Goal: Information Seeking & Learning: Find specific page/section

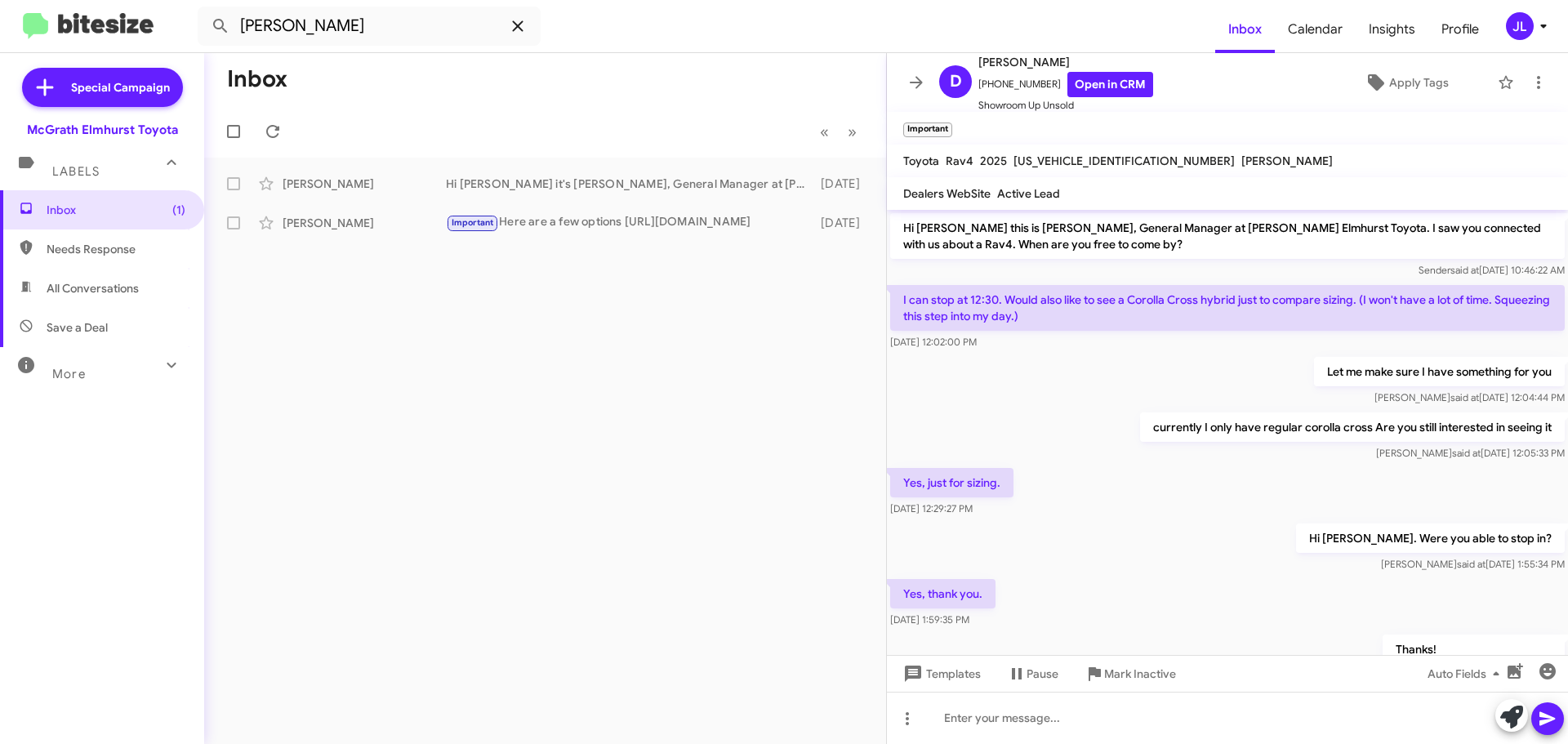
scroll to position [650, 0]
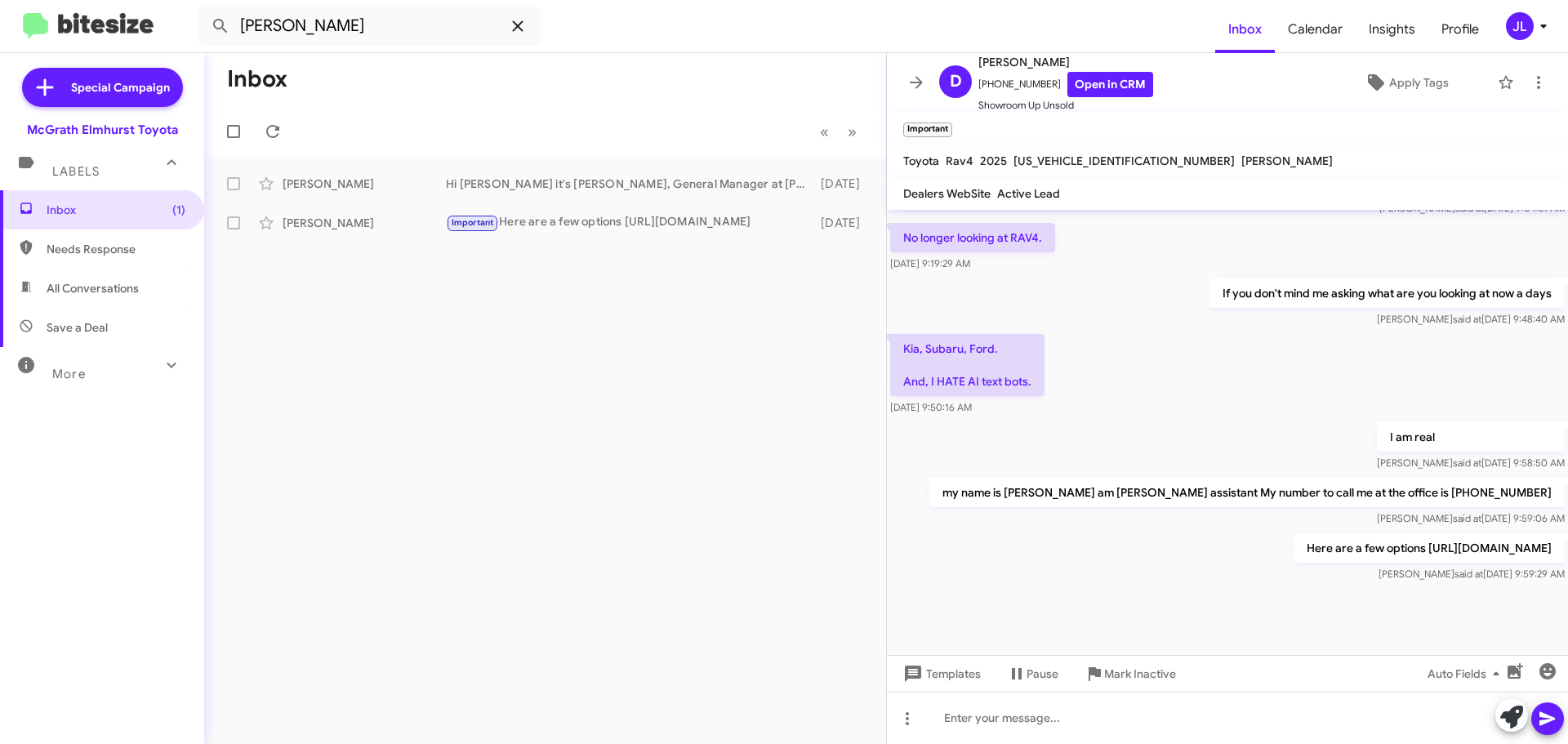
click at [524, 30] on icon at bounding box center [518, 26] width 20 height 20
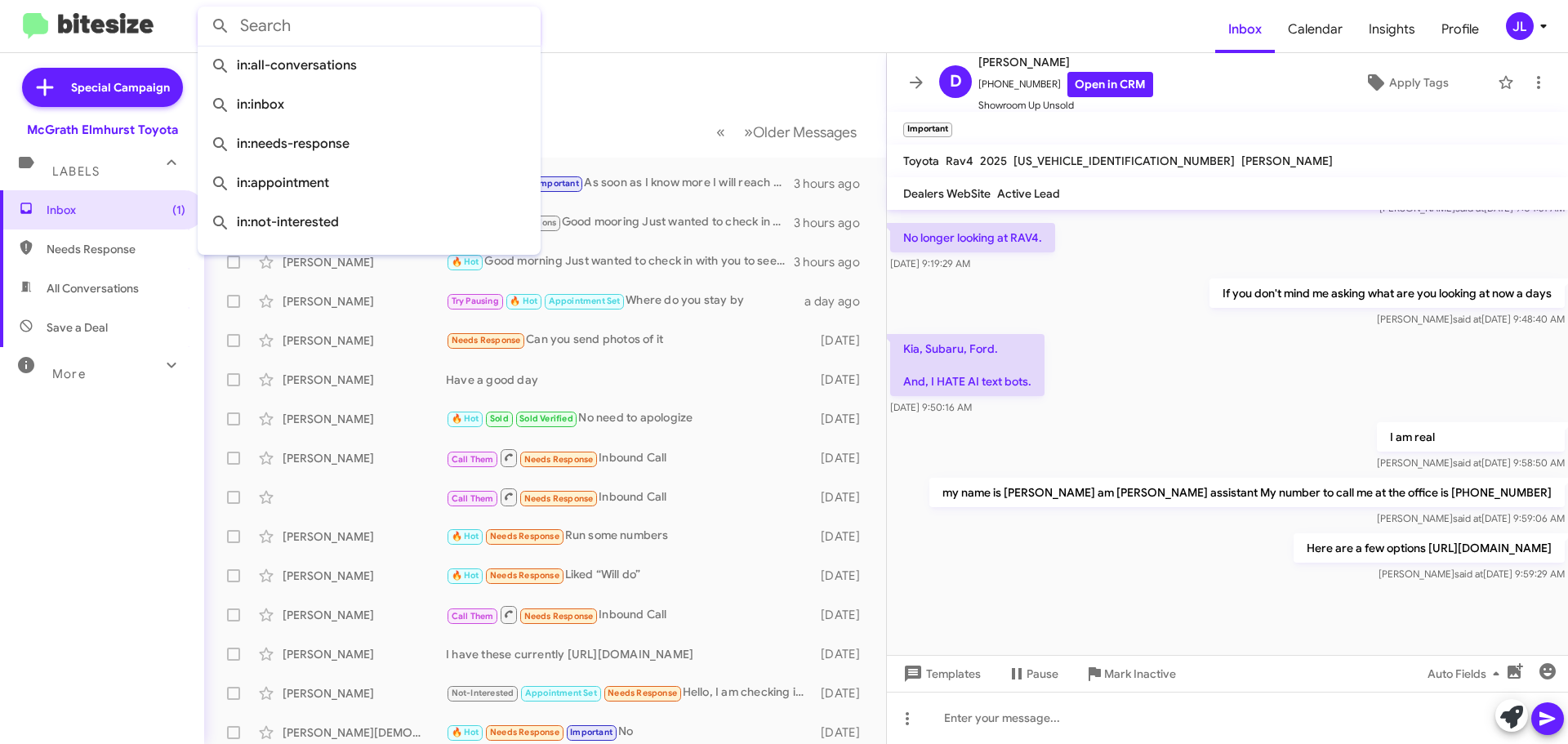
click at [382, 24] on input "text" at bounding box center [369, 27] width 343 height 40
paste input "[PERSON_NAME]"
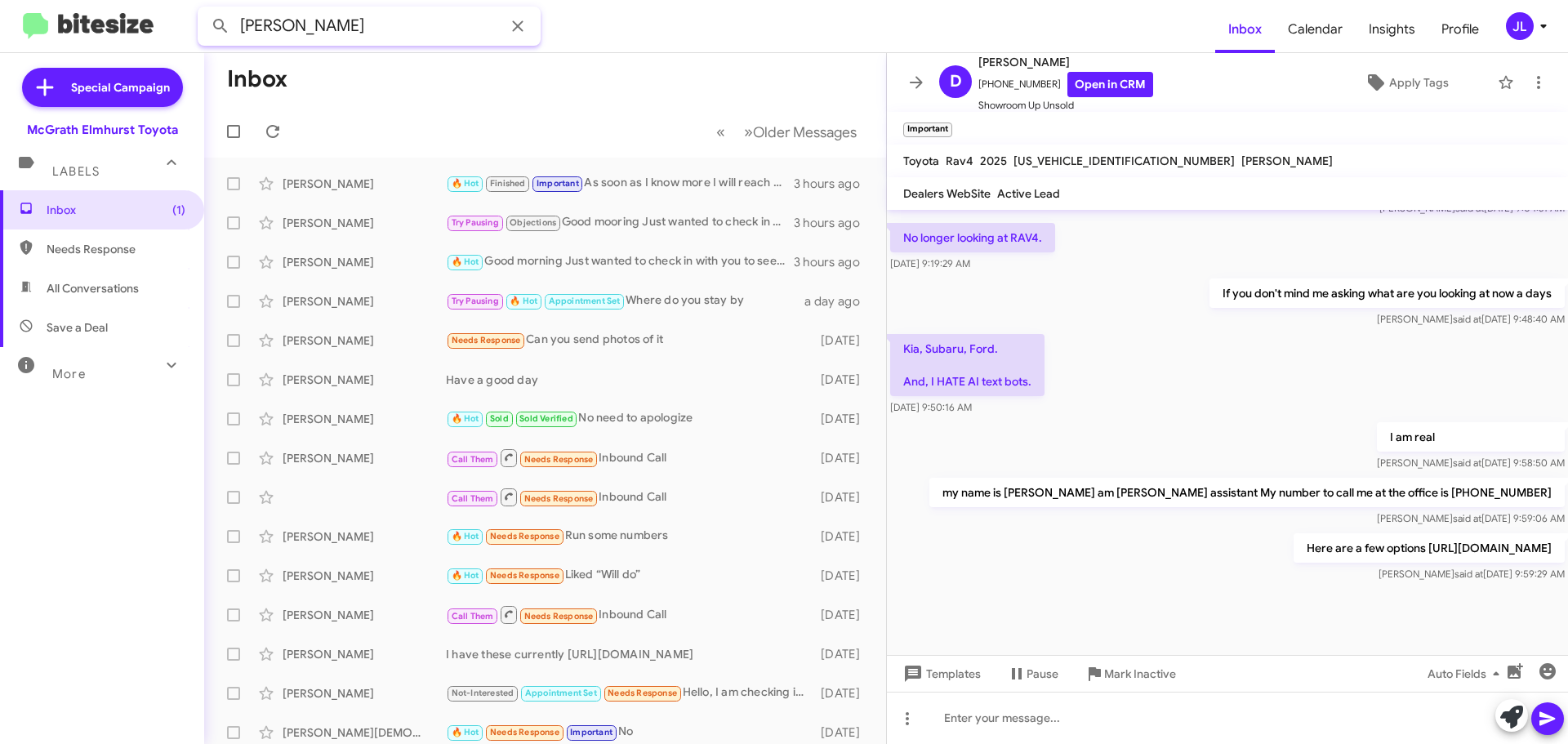
type input "[PERSON_NAME]"
click at [204, 9] on button at bounding box center [220, 26] width 33 height 33
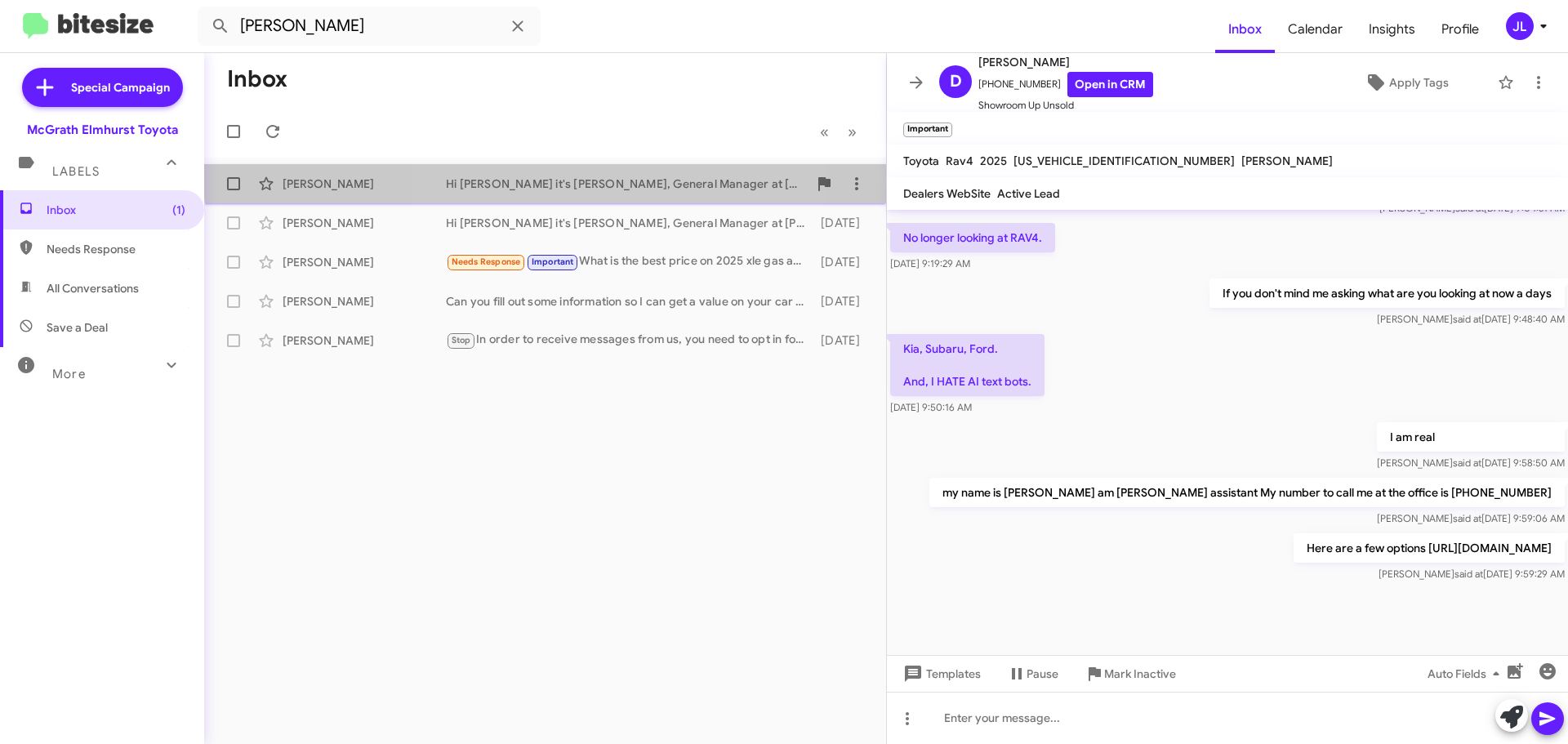
click at [560, 175] on div "[PERSON_NAME] Hi [PERSON_NAME] it's [PERSON_NAME], General Manager at [PERSON_N…" at bounding box center [545, 184] width 656 height 33
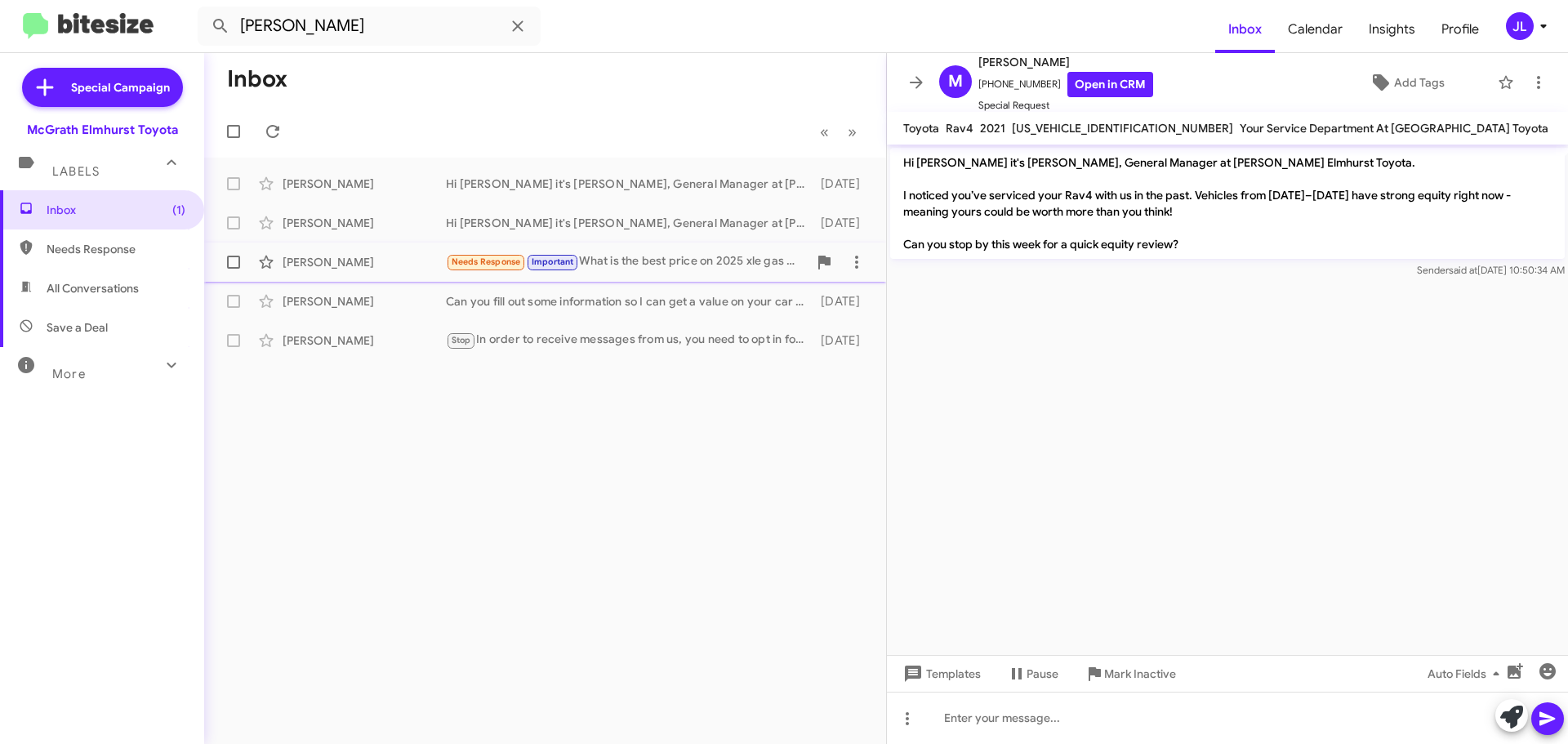
click at [635, 260] on div "Needs Response Important What is the best price on 2025 xle gas and hybrid mode…" at bounding box center [627, 261] width 362 height 19
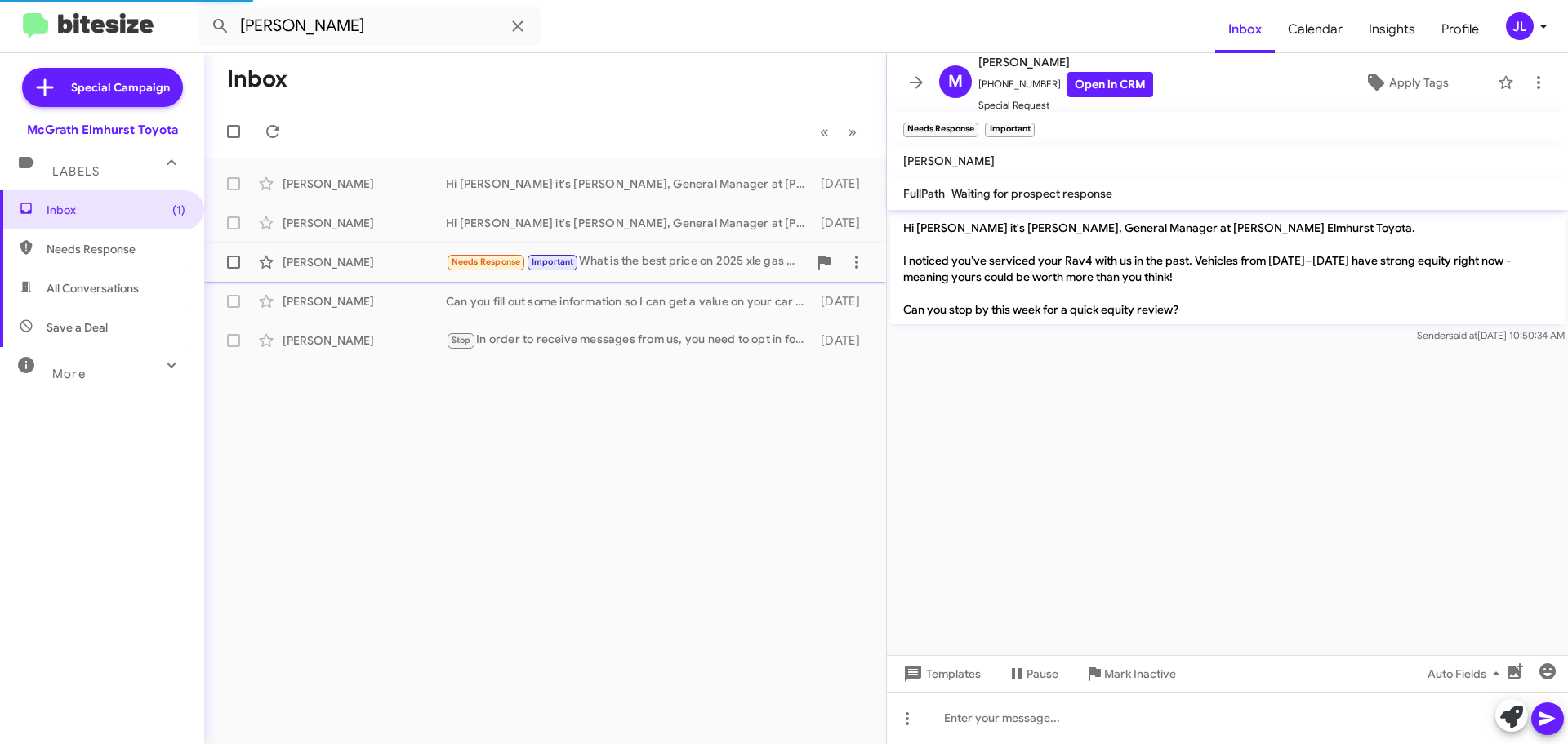
scroll to position [65, 0]
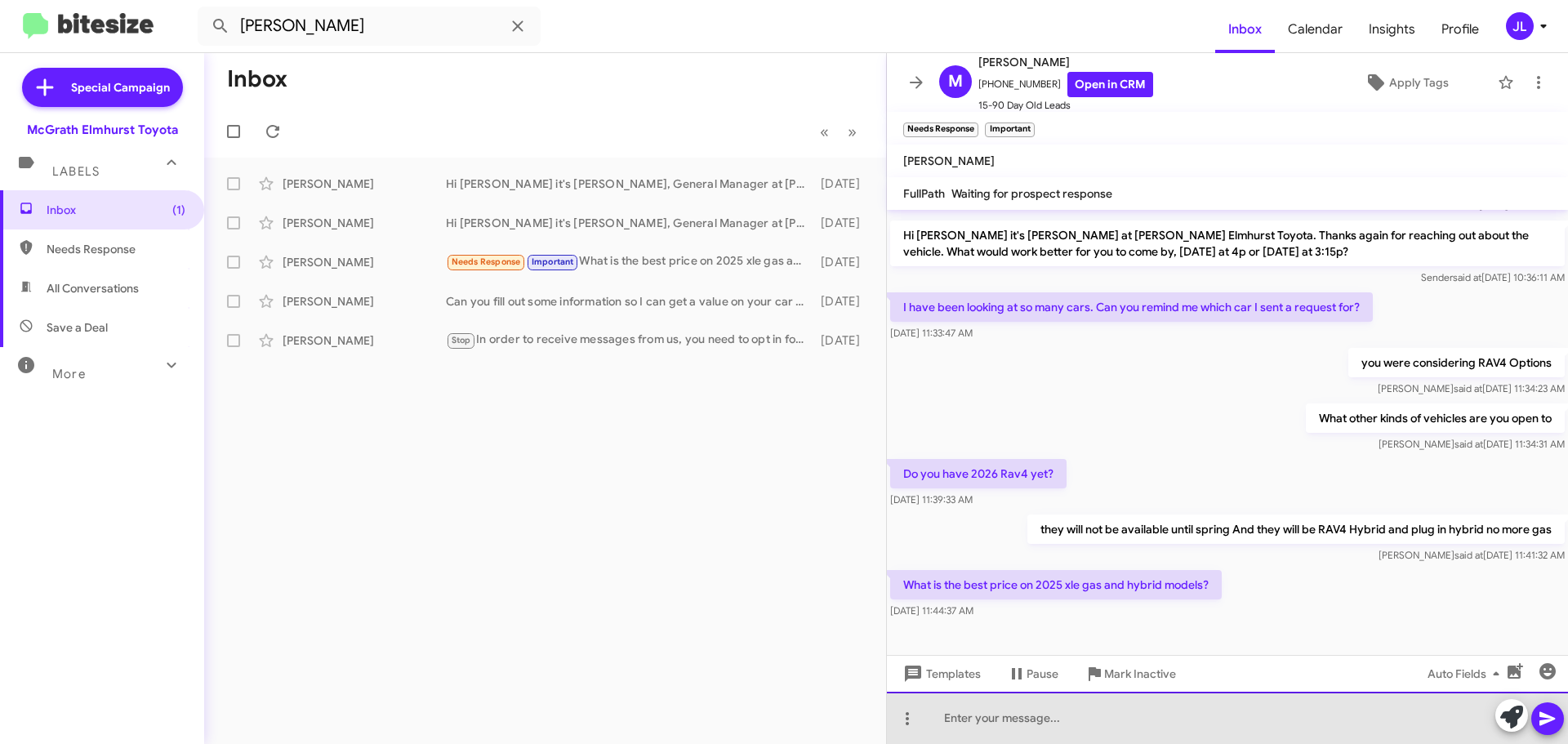
click at [970, 725] on div at bounding box center [1227, 717] width 681 height 52
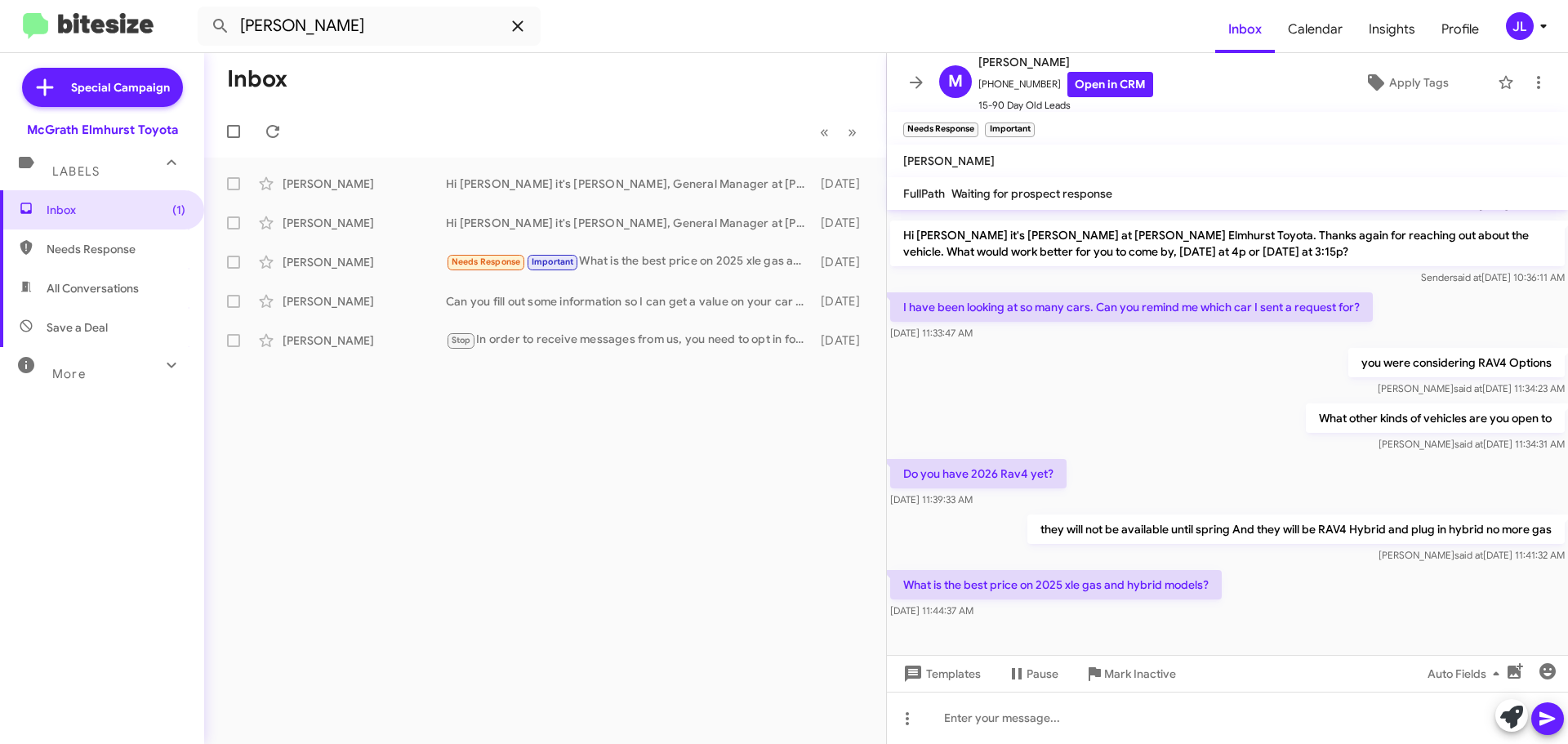
click at [520, 23] on icon at bounding box center [518, 26] width 10 height 10
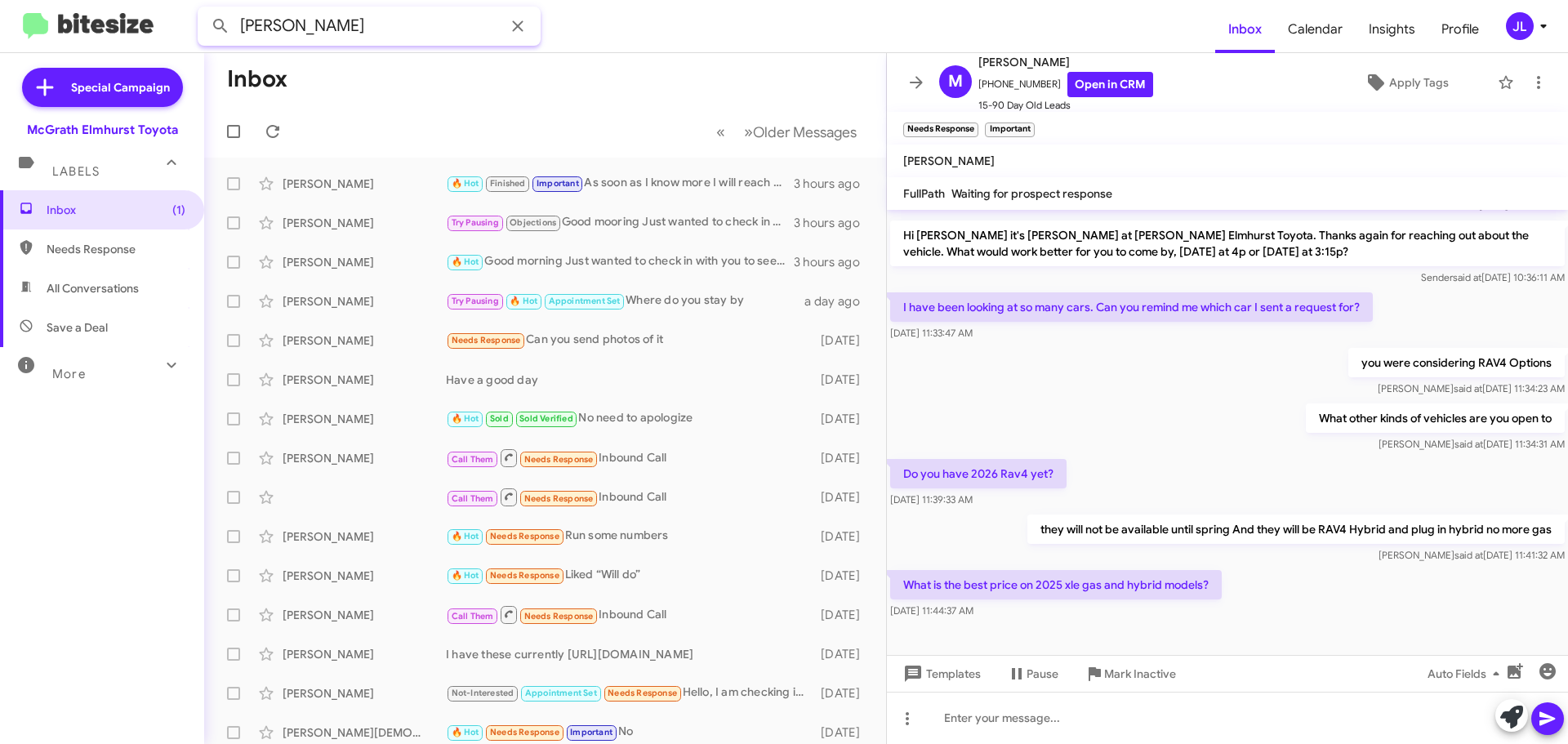
type input "[PERSON_NAME]"
click at [204, 9] on button at bounding box center [220, 26] width 33 height 33
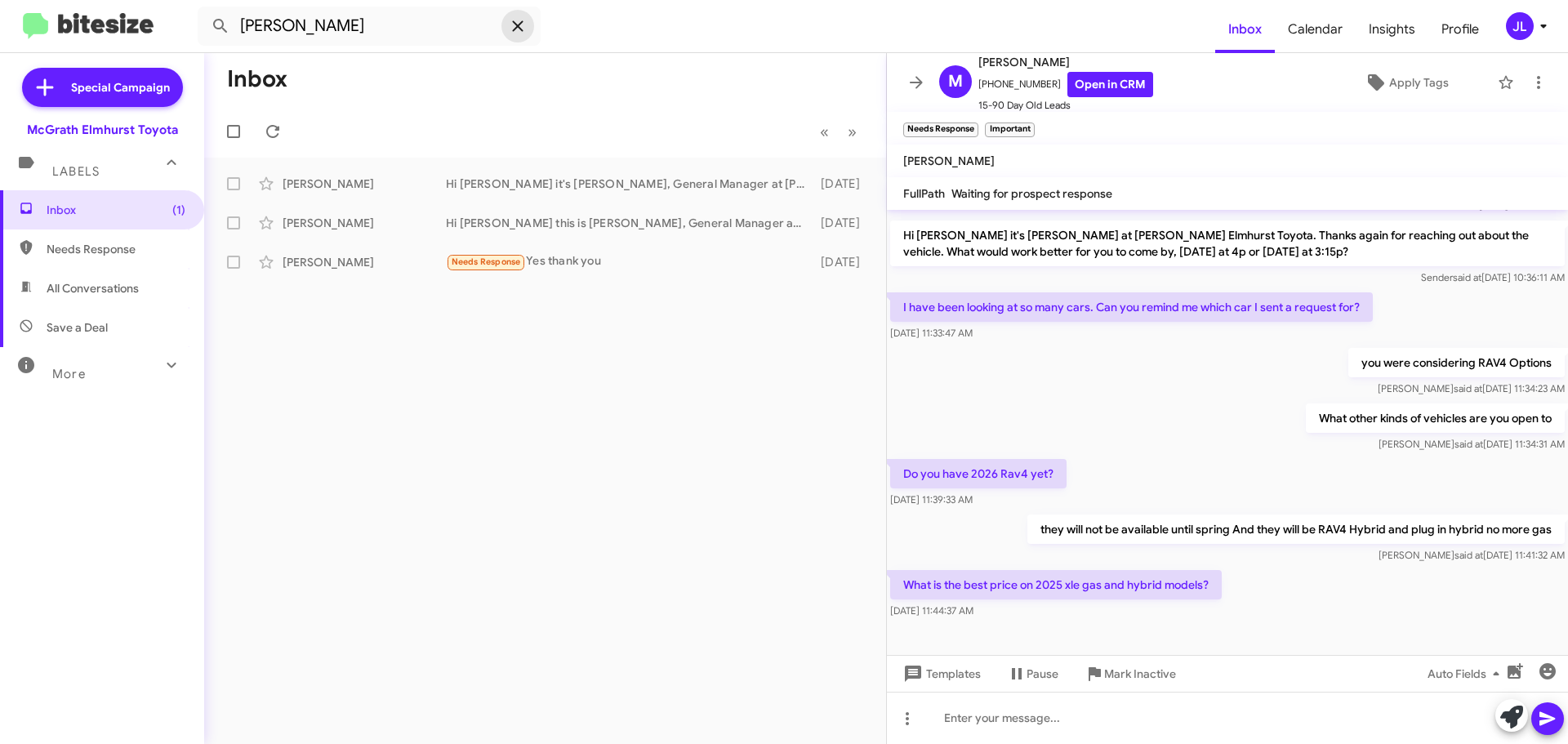
click at [515, 22] on icon at bounding box center [518, 26] width 20 height 20
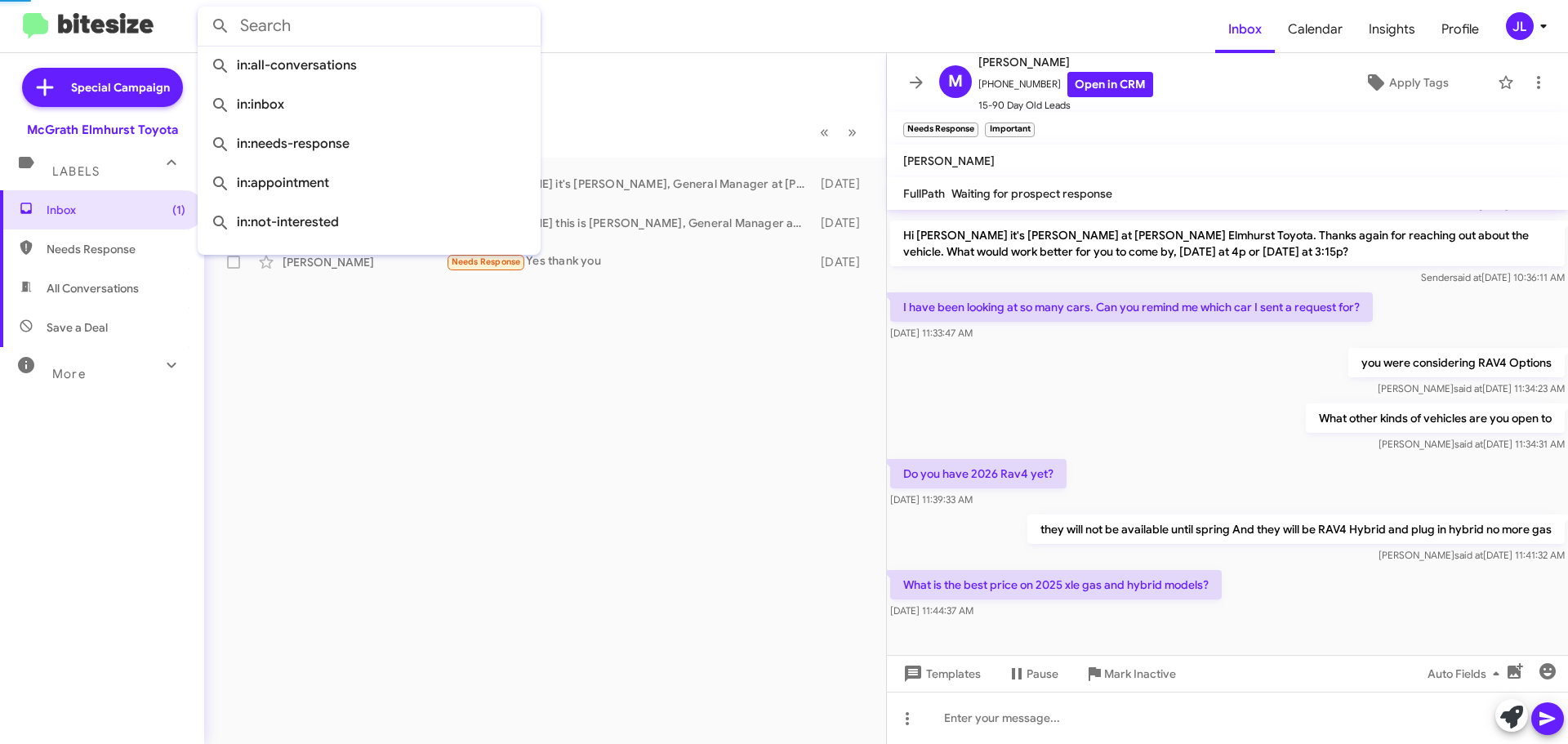
click at [369, 33] on input "text" at bounding box center [369, 27] width 343 height 40
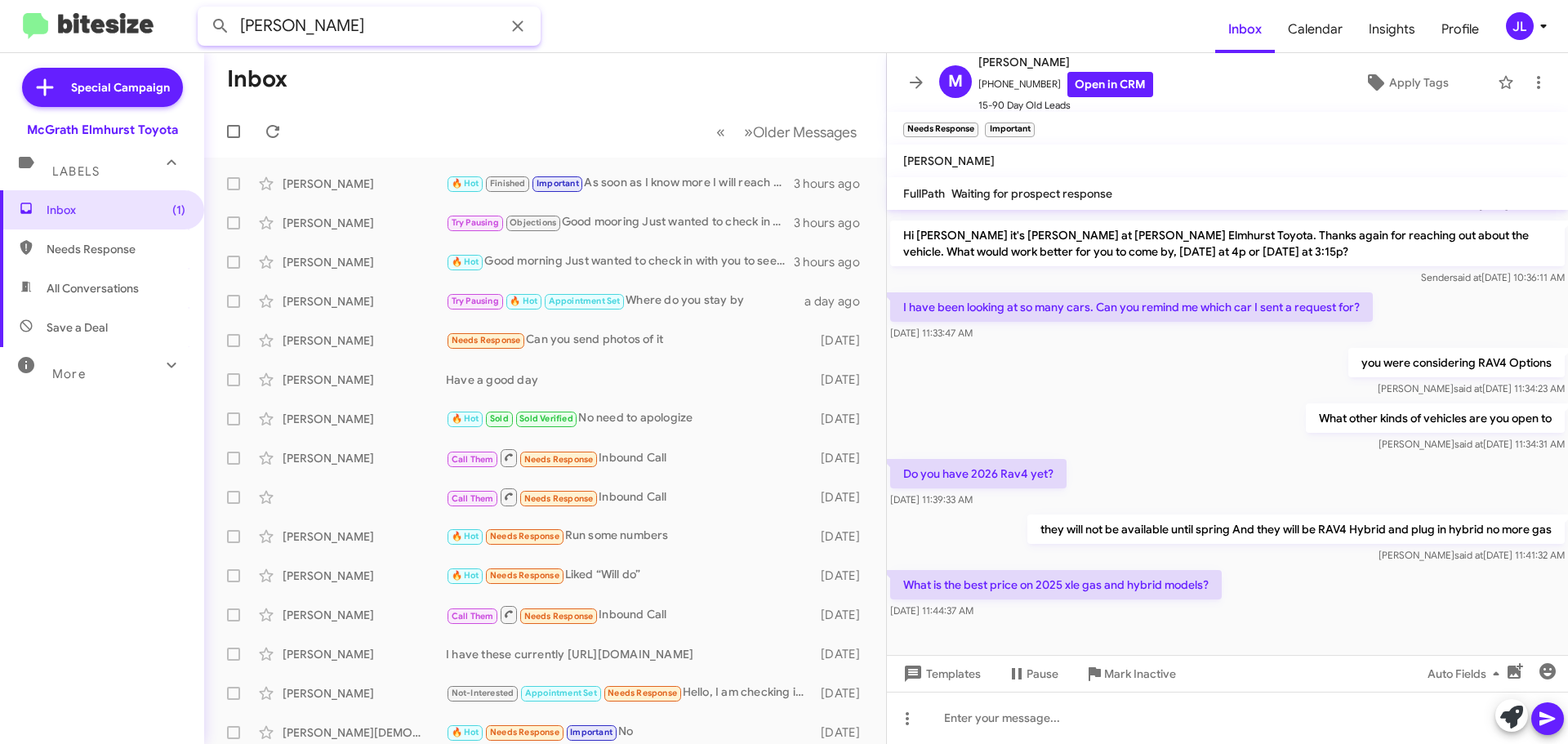
type input "[PERSON_NAME]"
click at [204, 9] on button at bounding box center [220, 26] width 33 height 33
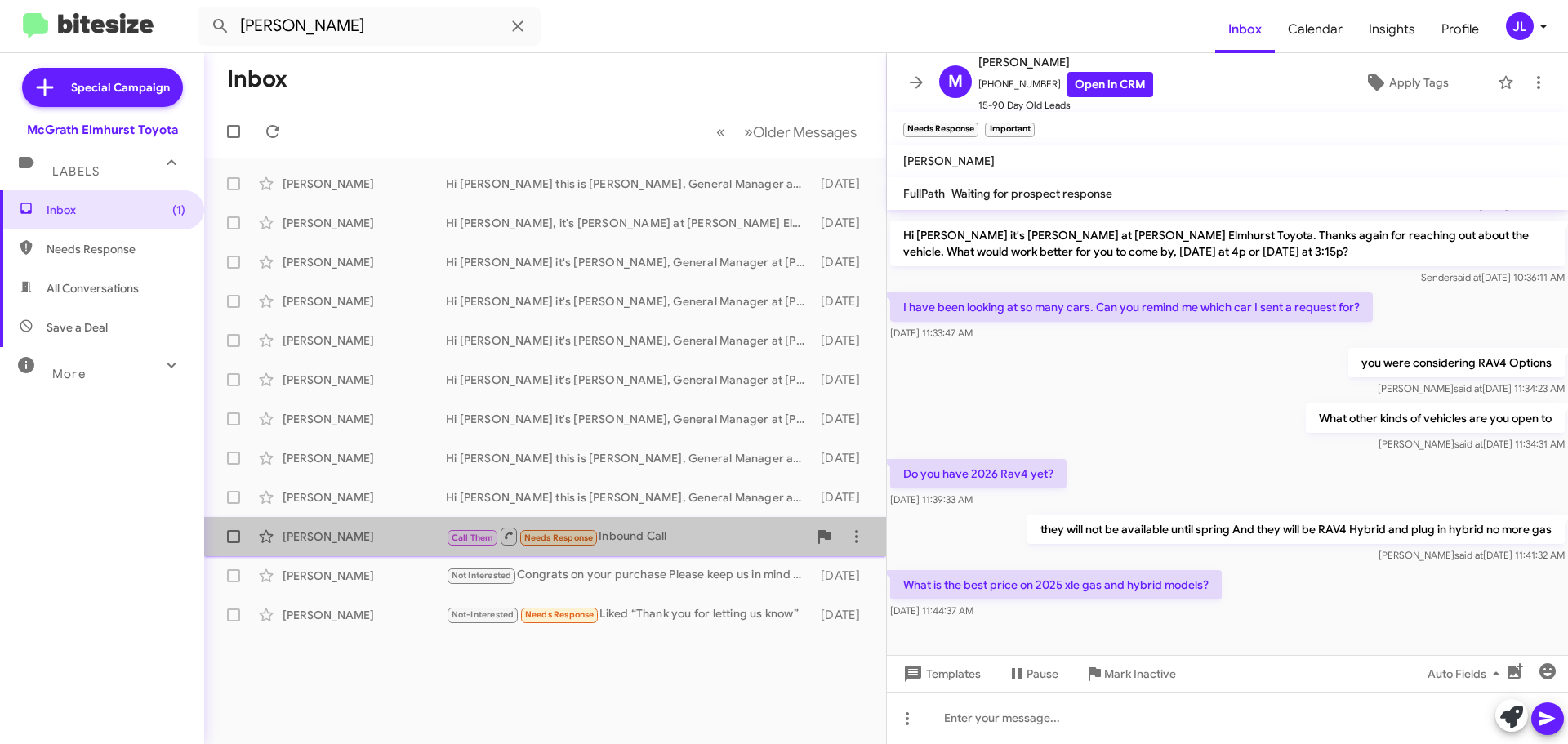
click at [408, 532] on div "[PERSON_NAME]" at bounding box center [364, 536] width 163 height 16
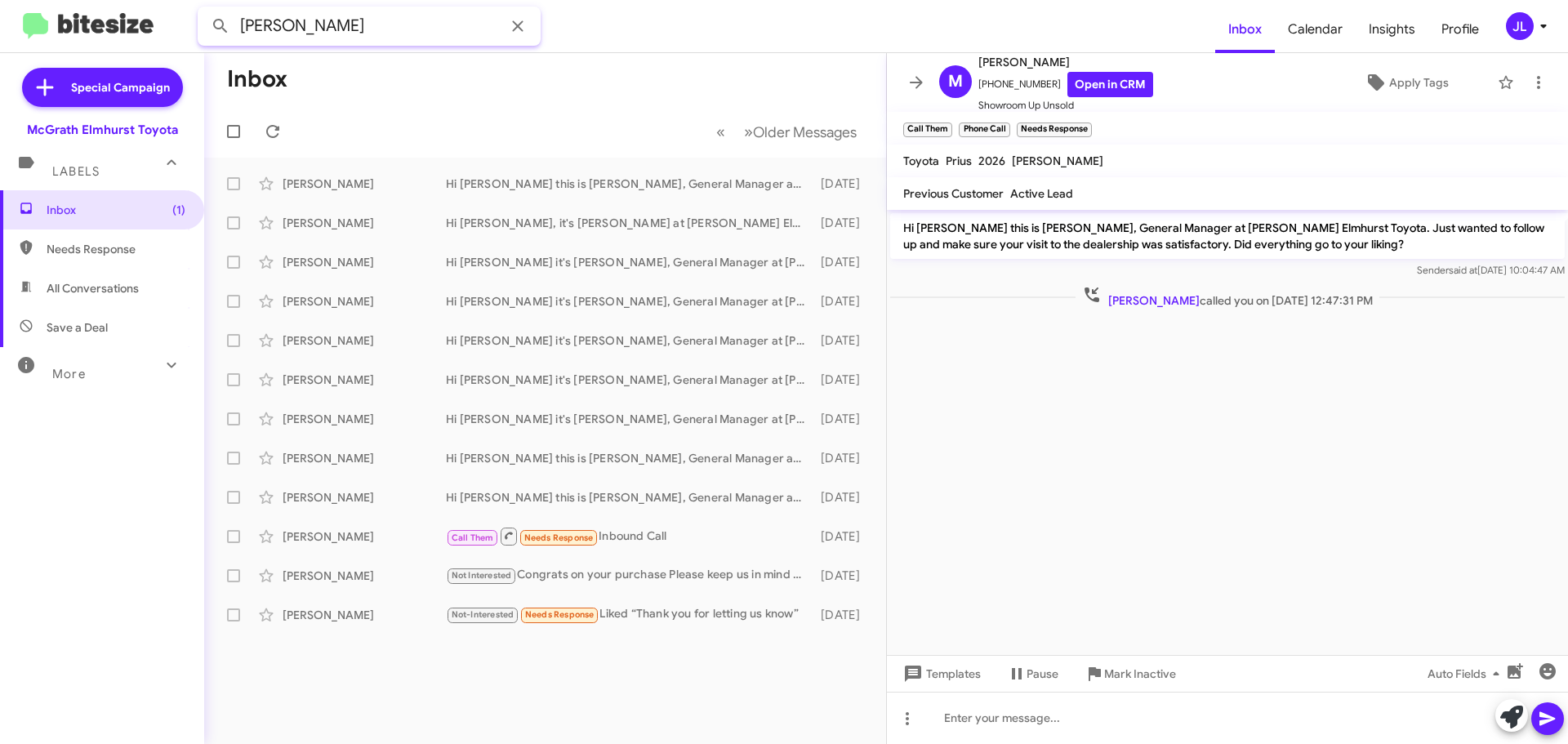
click at [379, 24] on input "[PERSON_NAME]" at bounding box center [369, 27] width 343 height 40
click at [524, 25] on icon at bounding box center [518, 26] width 20 height 20
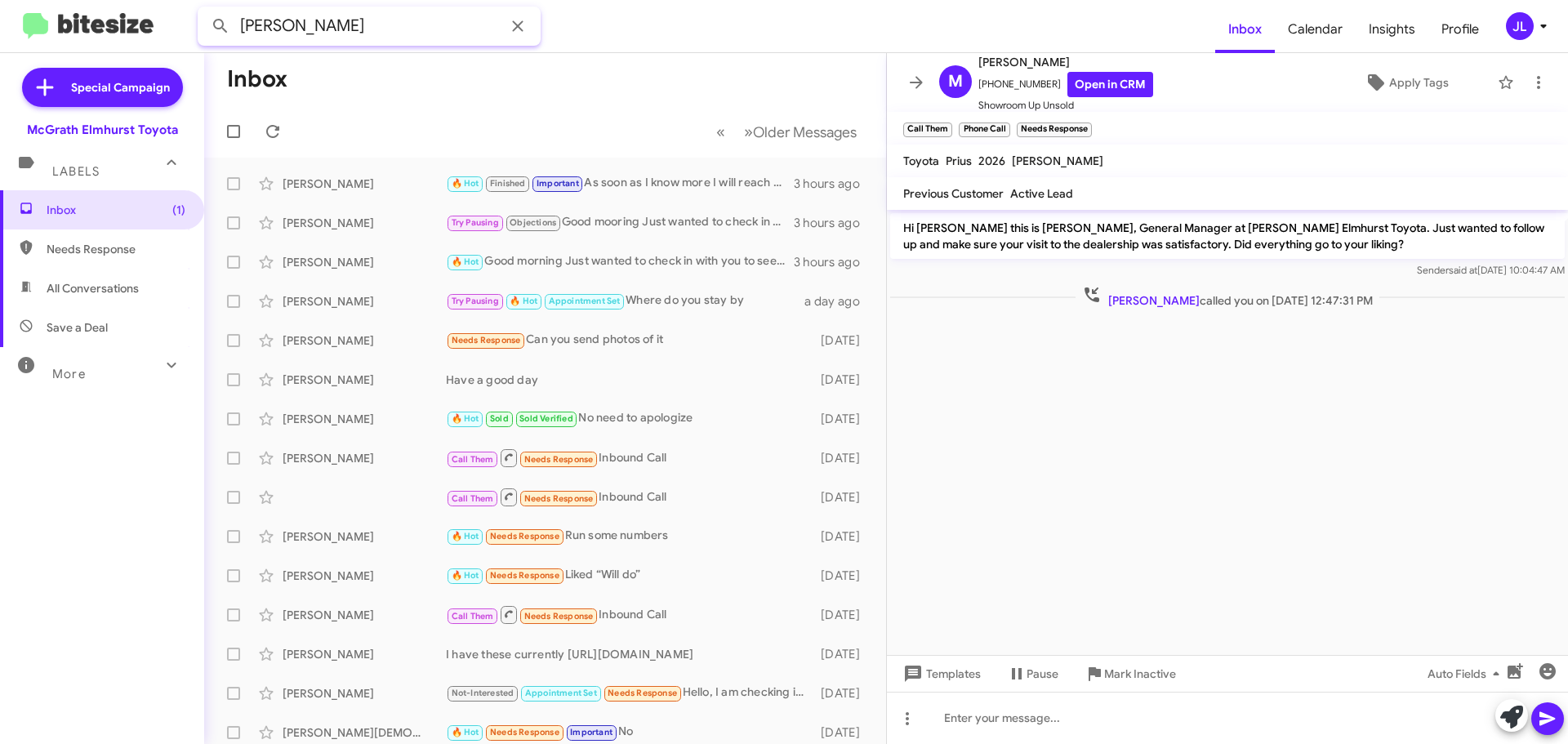
type input "[PERSON_NAME]"
click at [204, 9] on button at bounding box center [220, 26] width 33 height 33
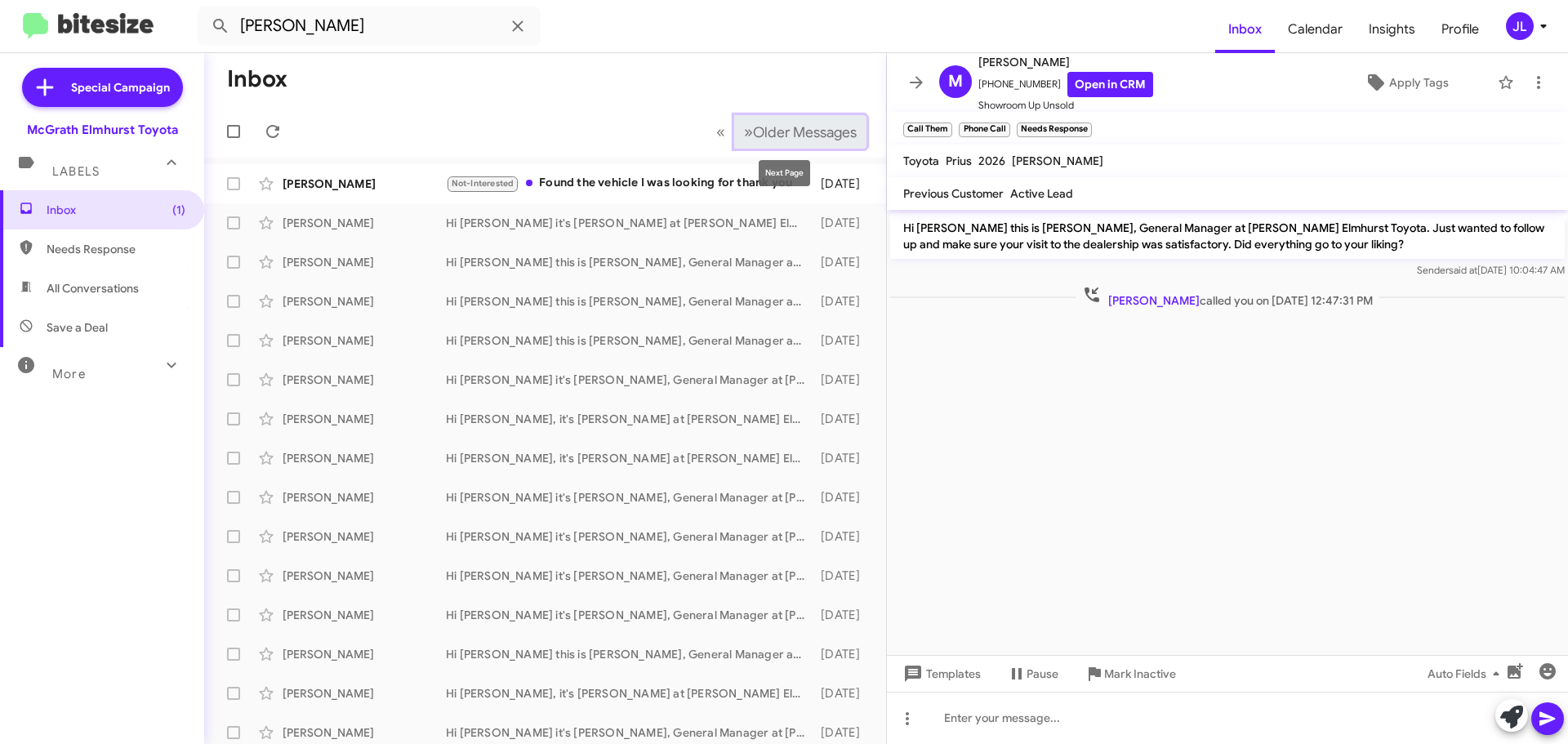
click at [744, 132] on span "»" at bounding box center [748, 132] width 9 height 21
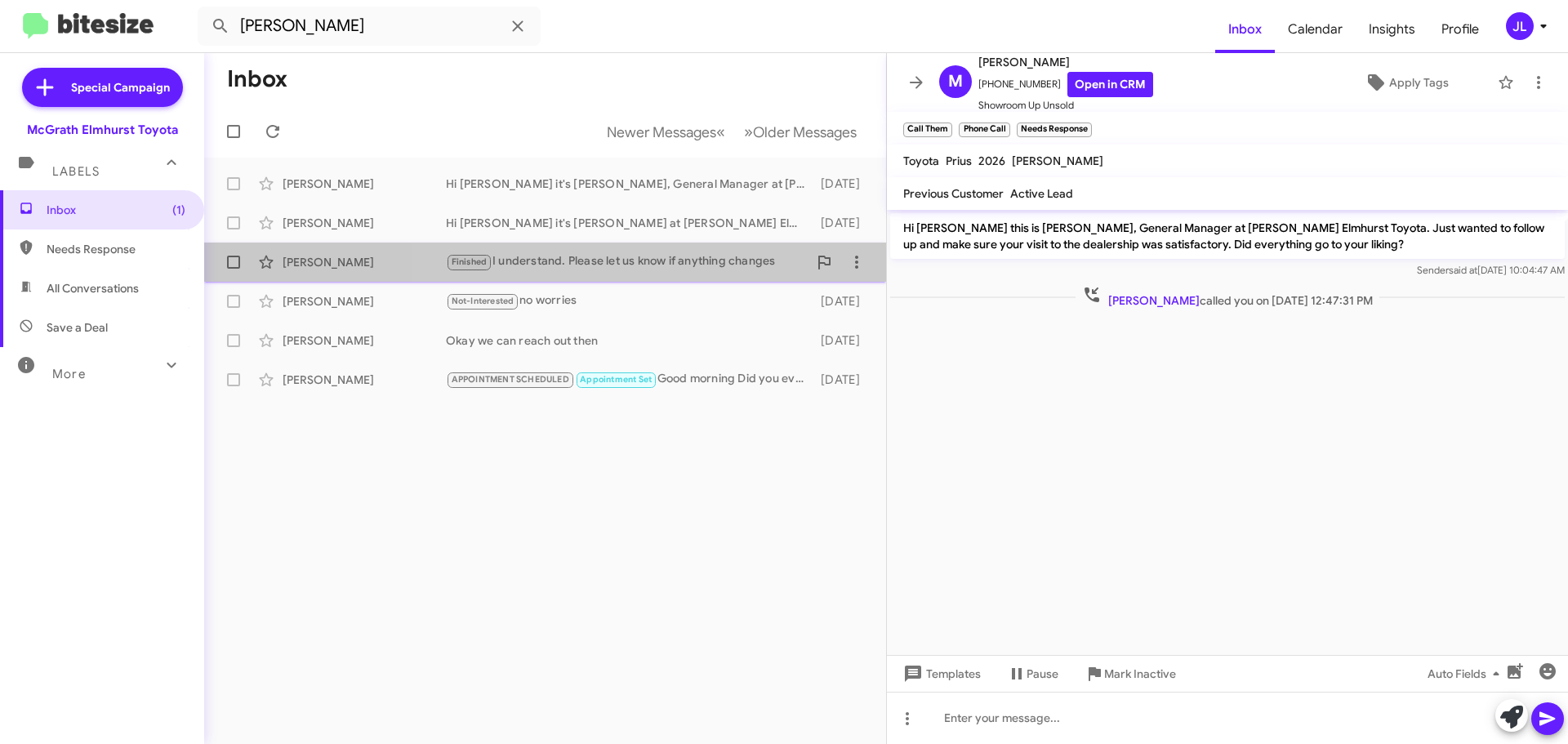
click at [677, 265] on div "Finished I understand. Please let us know if anything changes" at bounding box center [627, 261] width 362 height 19
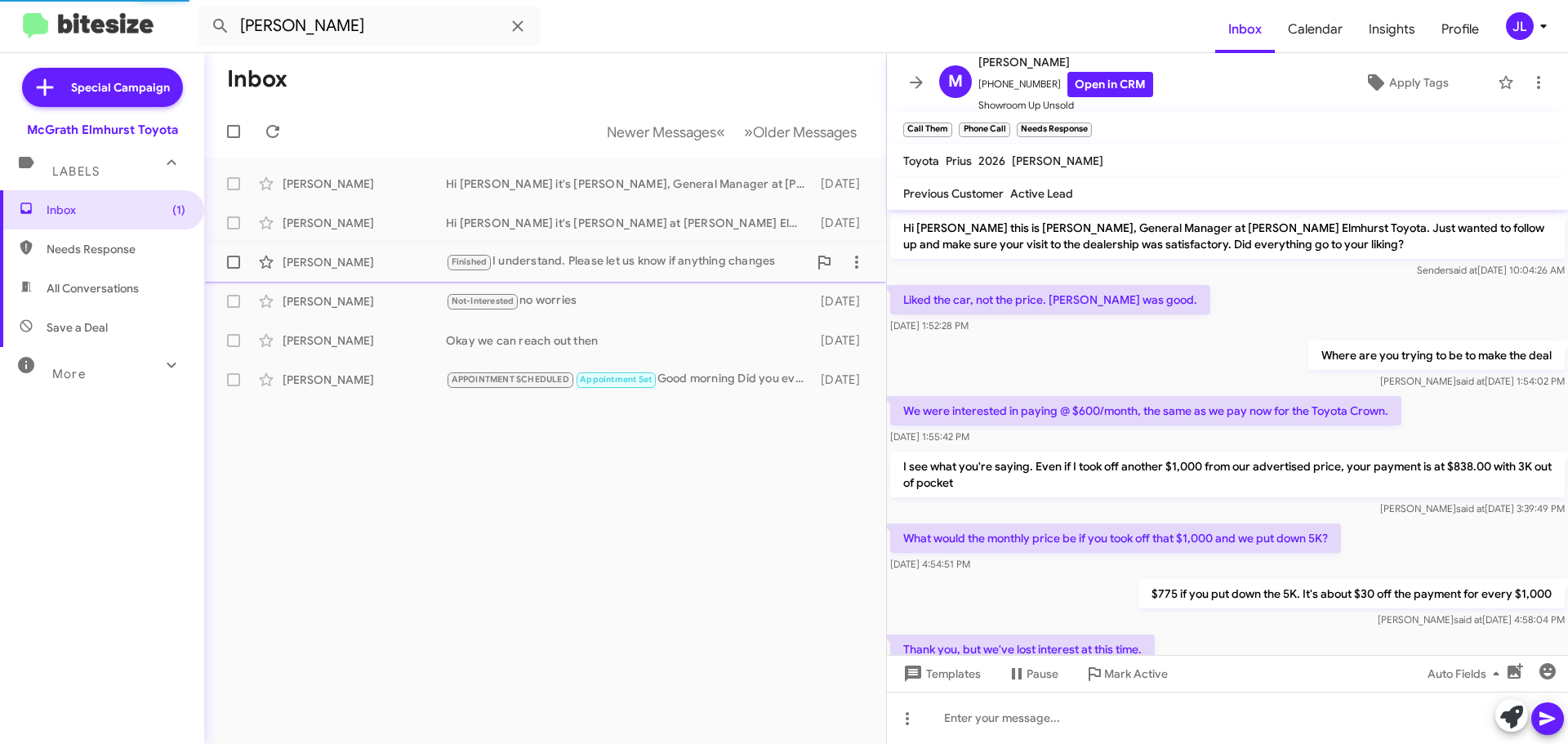
scroll to position [158, 0]
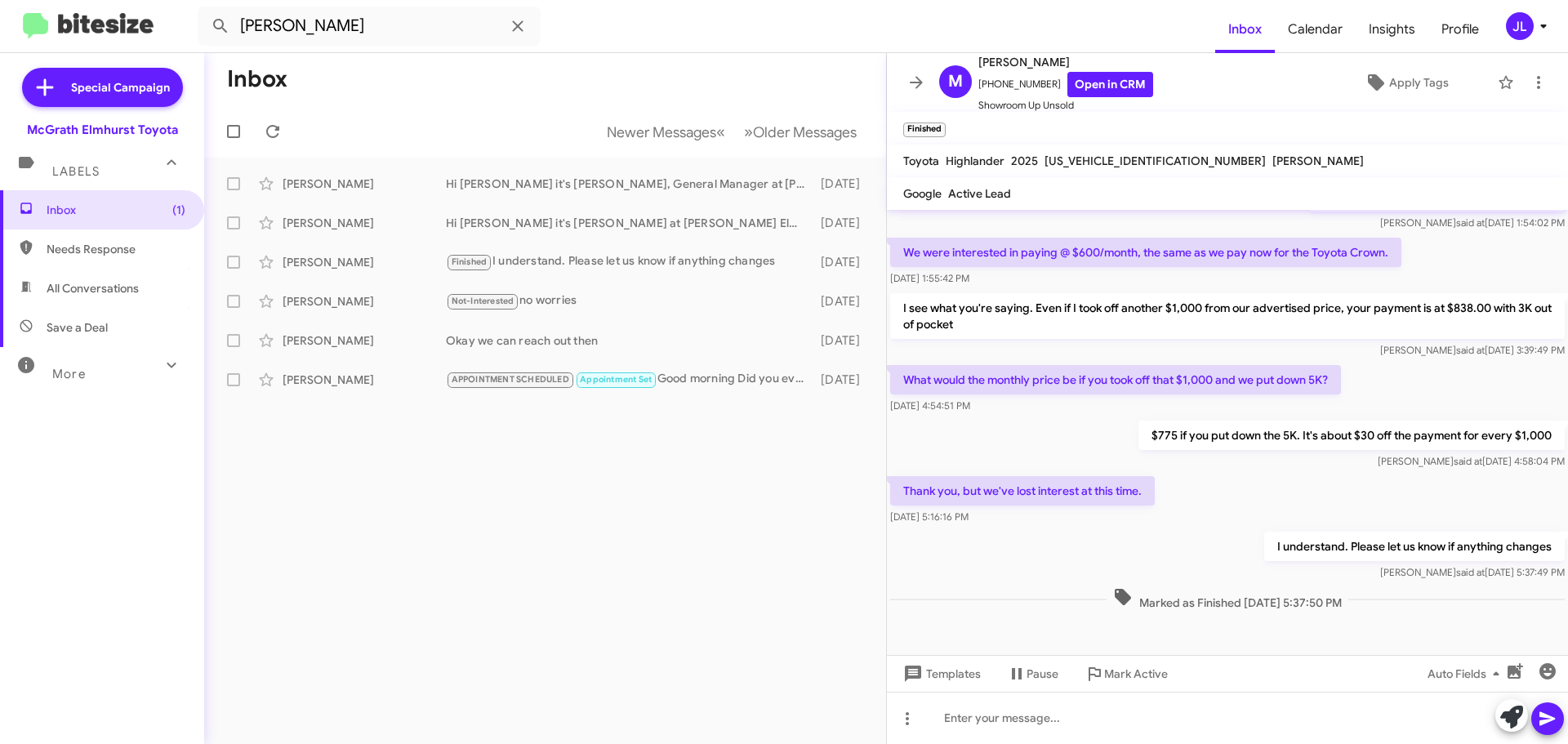
drag, startPoint x: 512, startPoint y: 30, endPoint x: 463, endPoint y: 34, distance: 49.2
click at [512, 30] on icon at bounding box center [518, 26] width 20 height 20
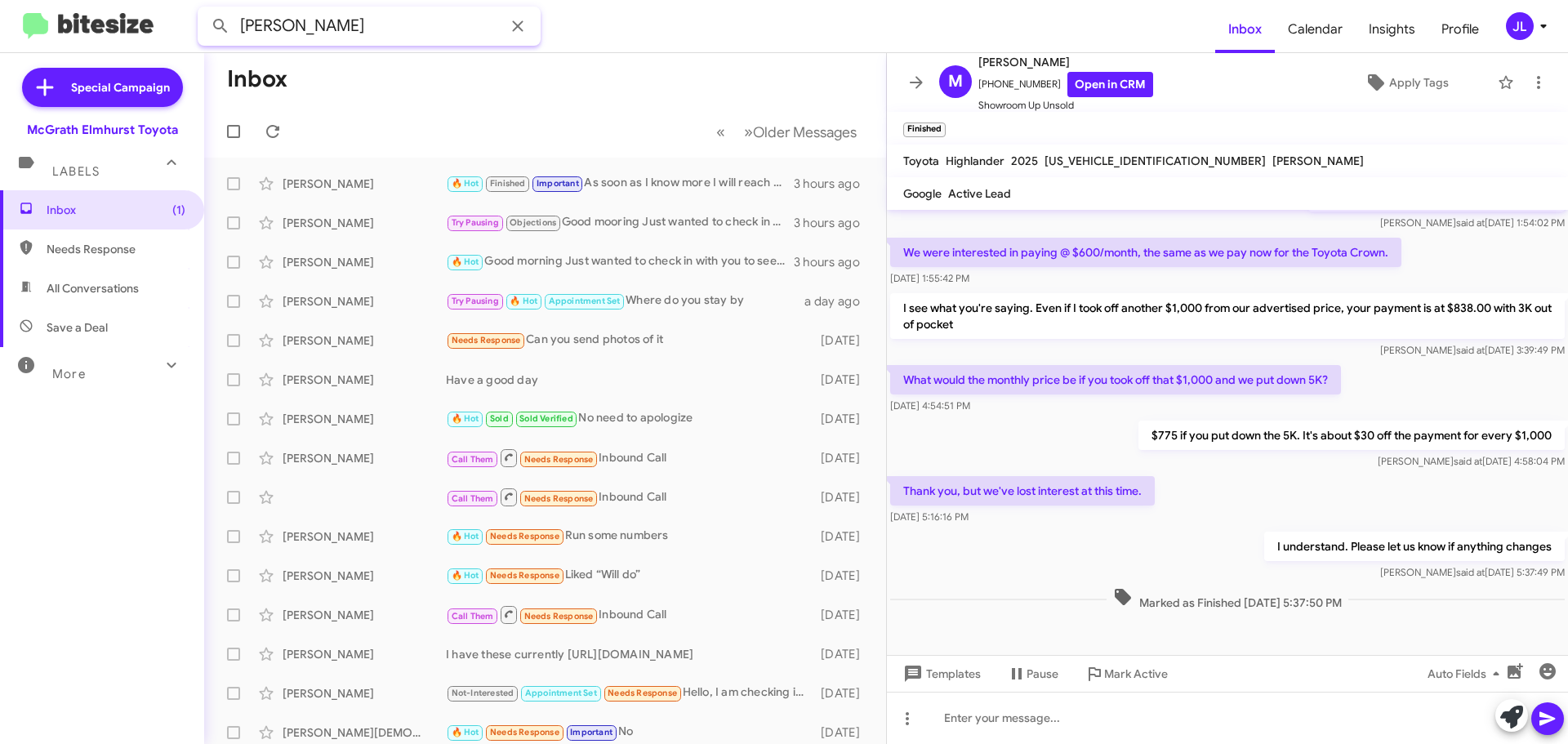
type input "[PERSON_NAME]"
click at [204, 9] on button at bounding box center [220, 26] width 33 height 33
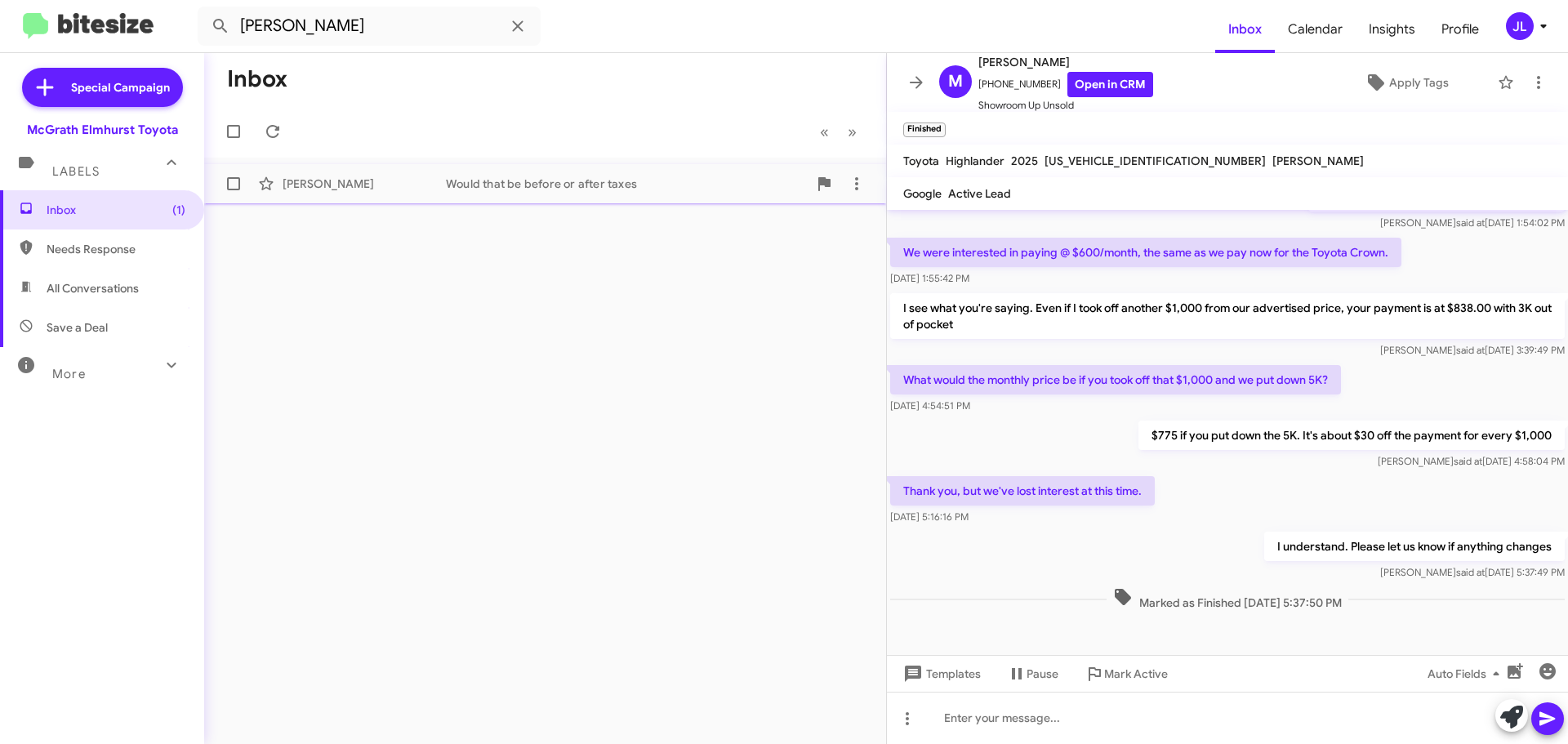
click at [480, 186] on div "Would that be before or after taxes" at bounding box center [627, 183] width 362 height 16
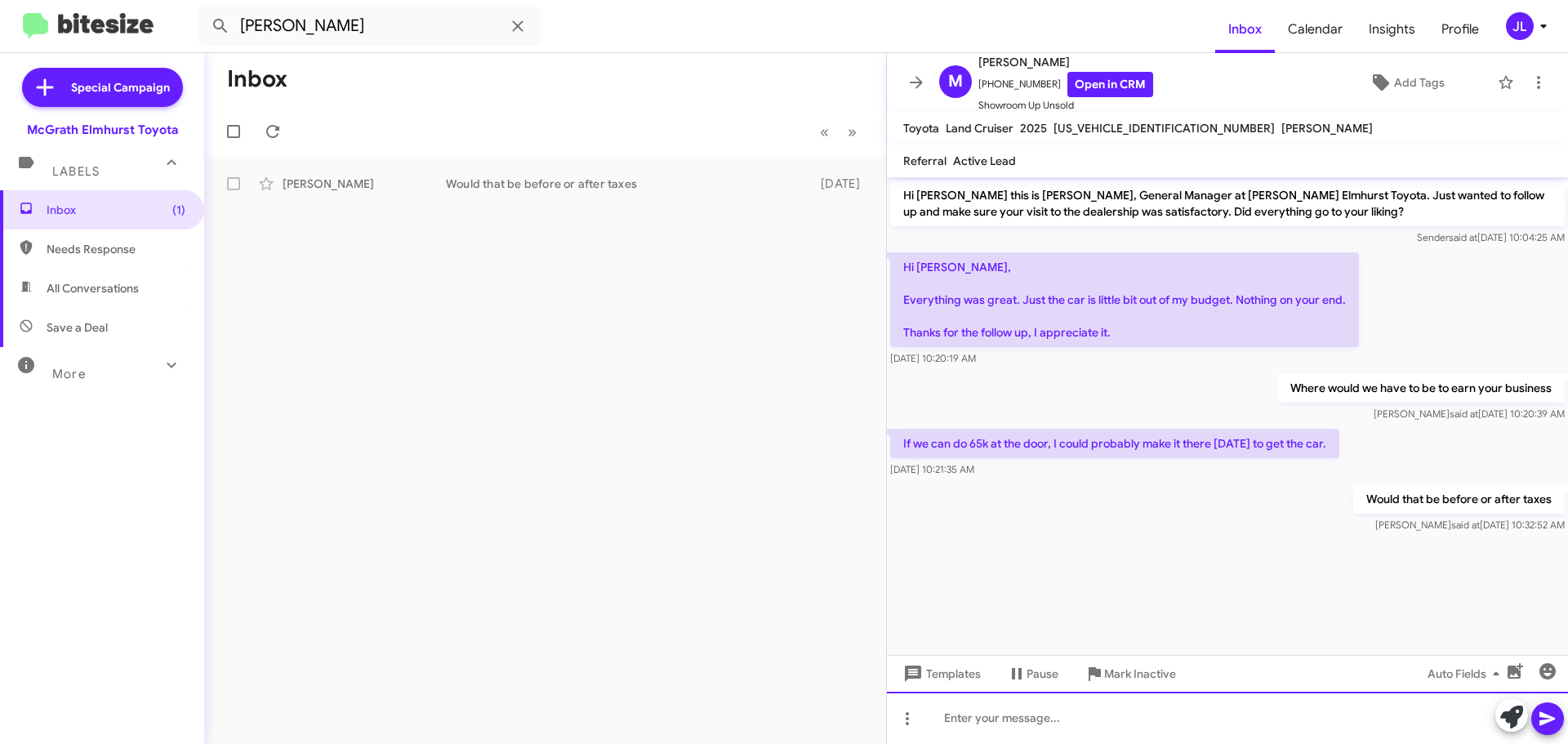
click at [1031, 722] on div at bounding box center [1227, 717] width 681 height 52
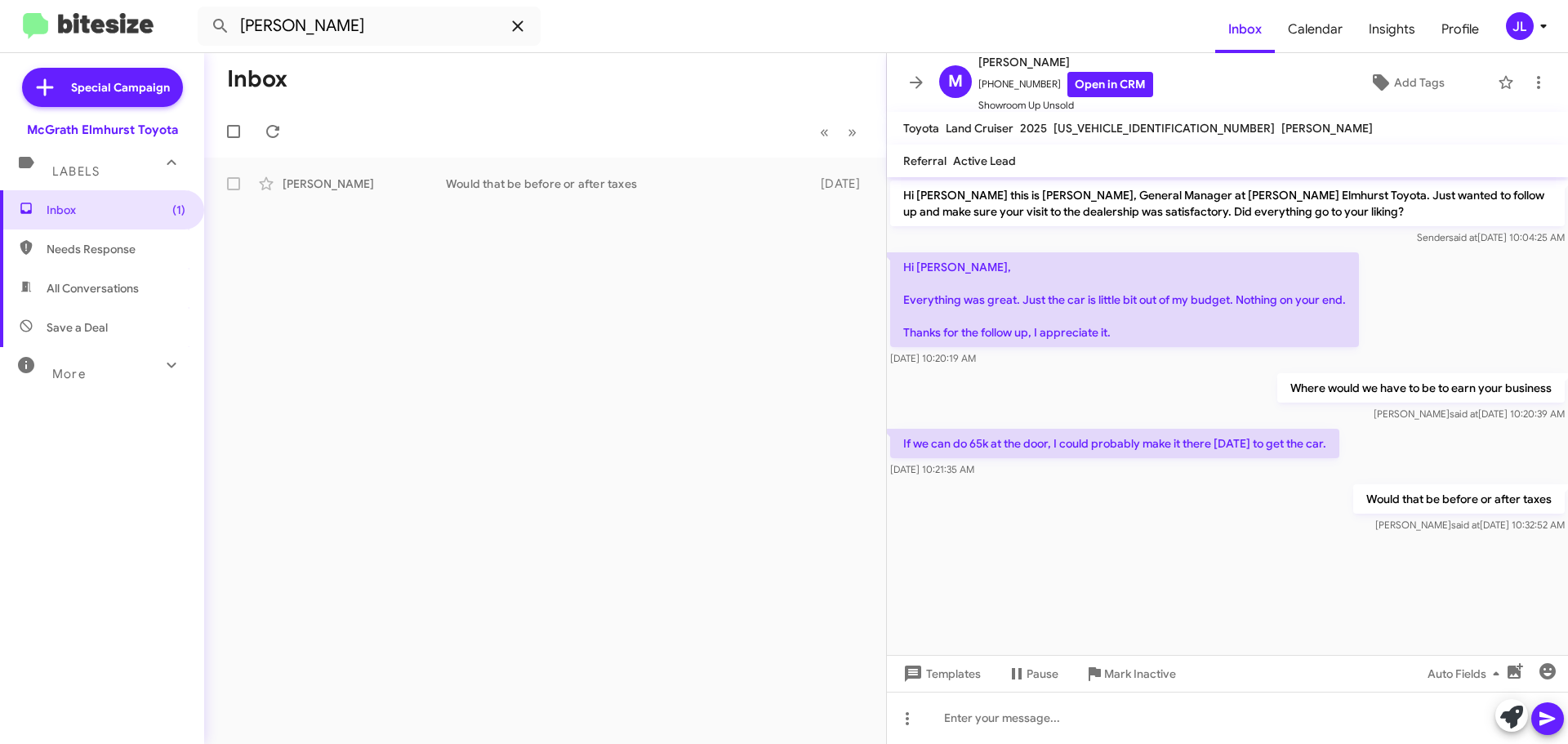
click at [511, 22] on icon at bounding box center [518, 26] width 20 height 20
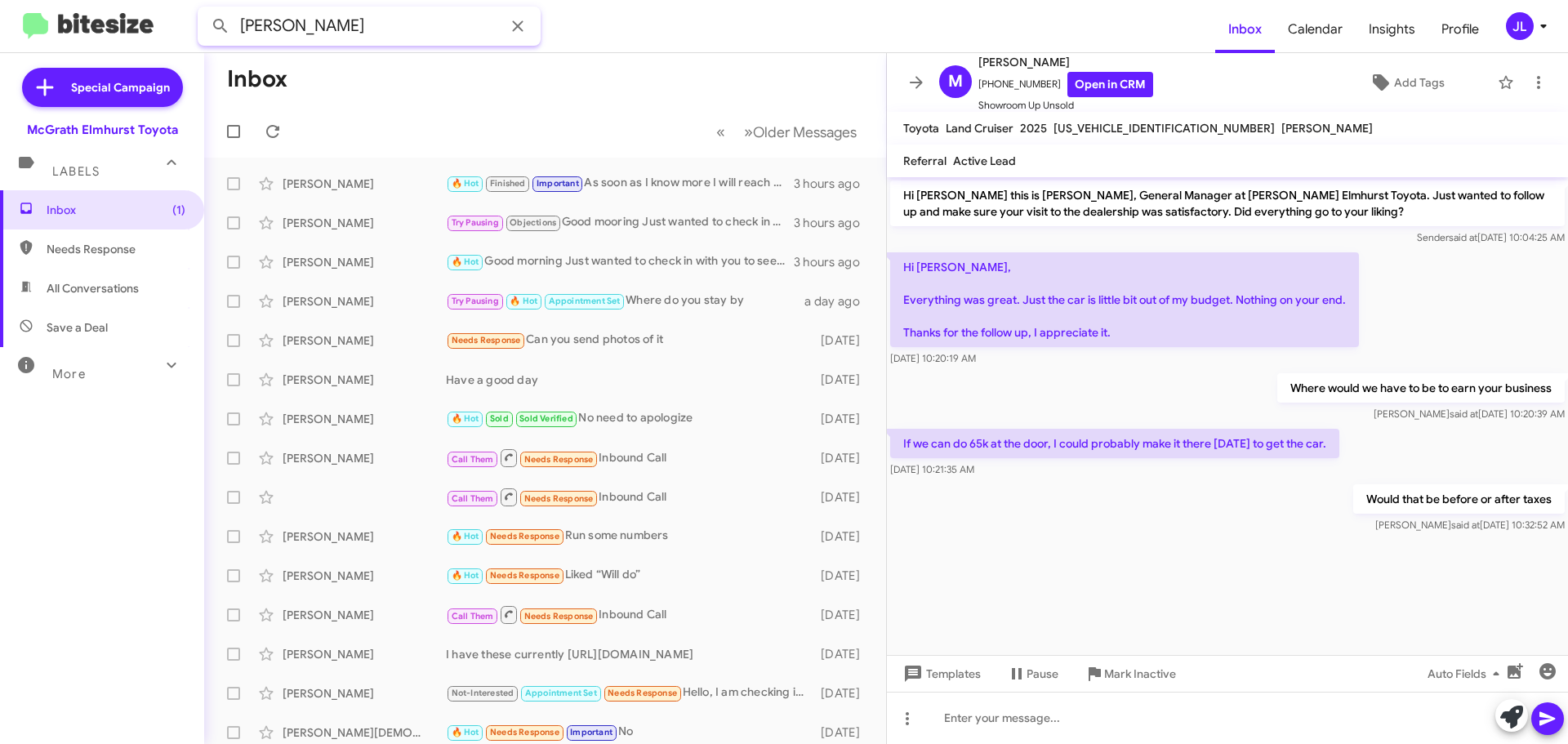
type input "[PERSON_NAME]"
click at [204, 9] on button at bounding box center [220, 26] width 33 height 33
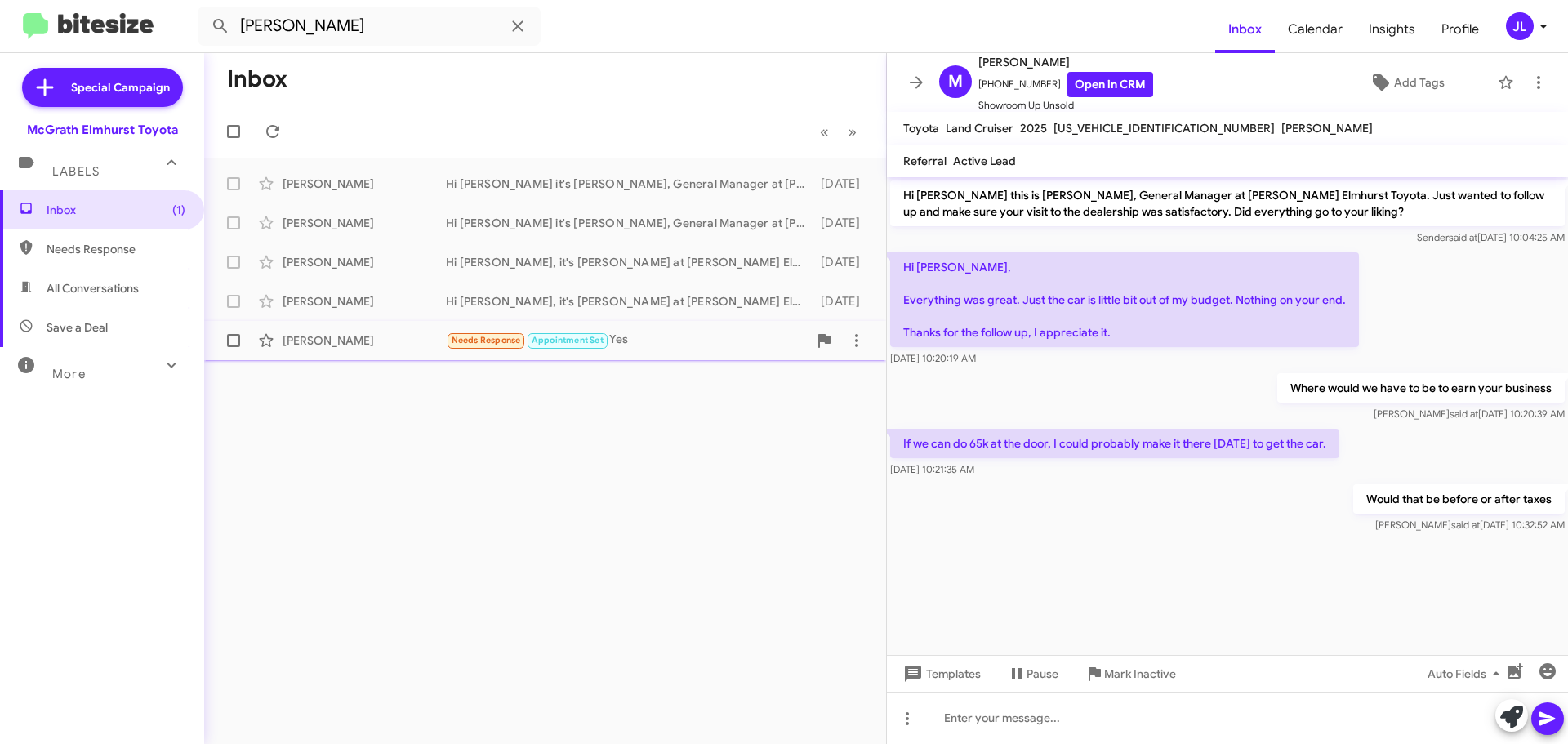
click at [660, 340] on div "Needs Response Appointment Set Yes" at bounding box center [627, 341] width 362 height 19
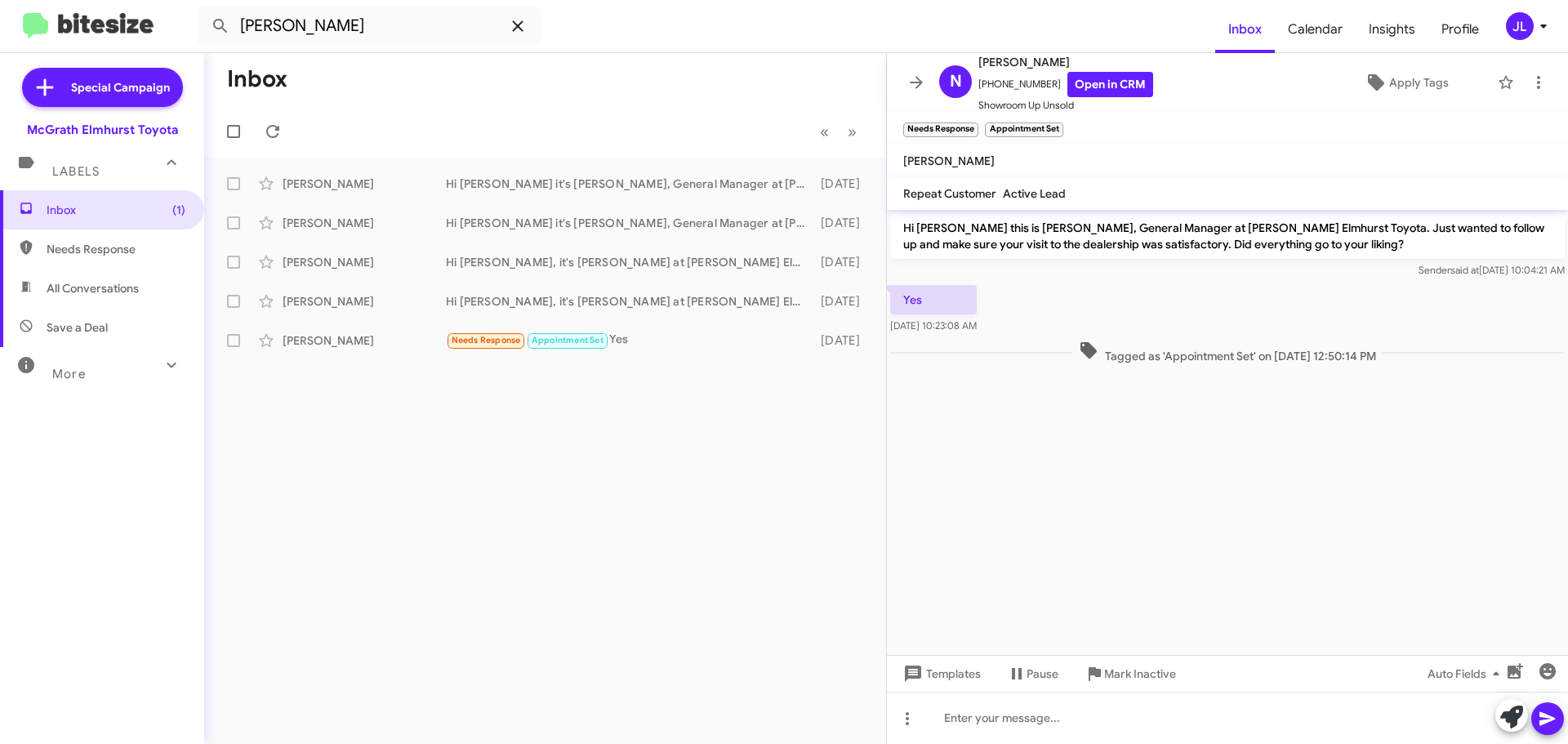
click at [518, 22] on icon at bounding box center [518, 26] width 20 height 20
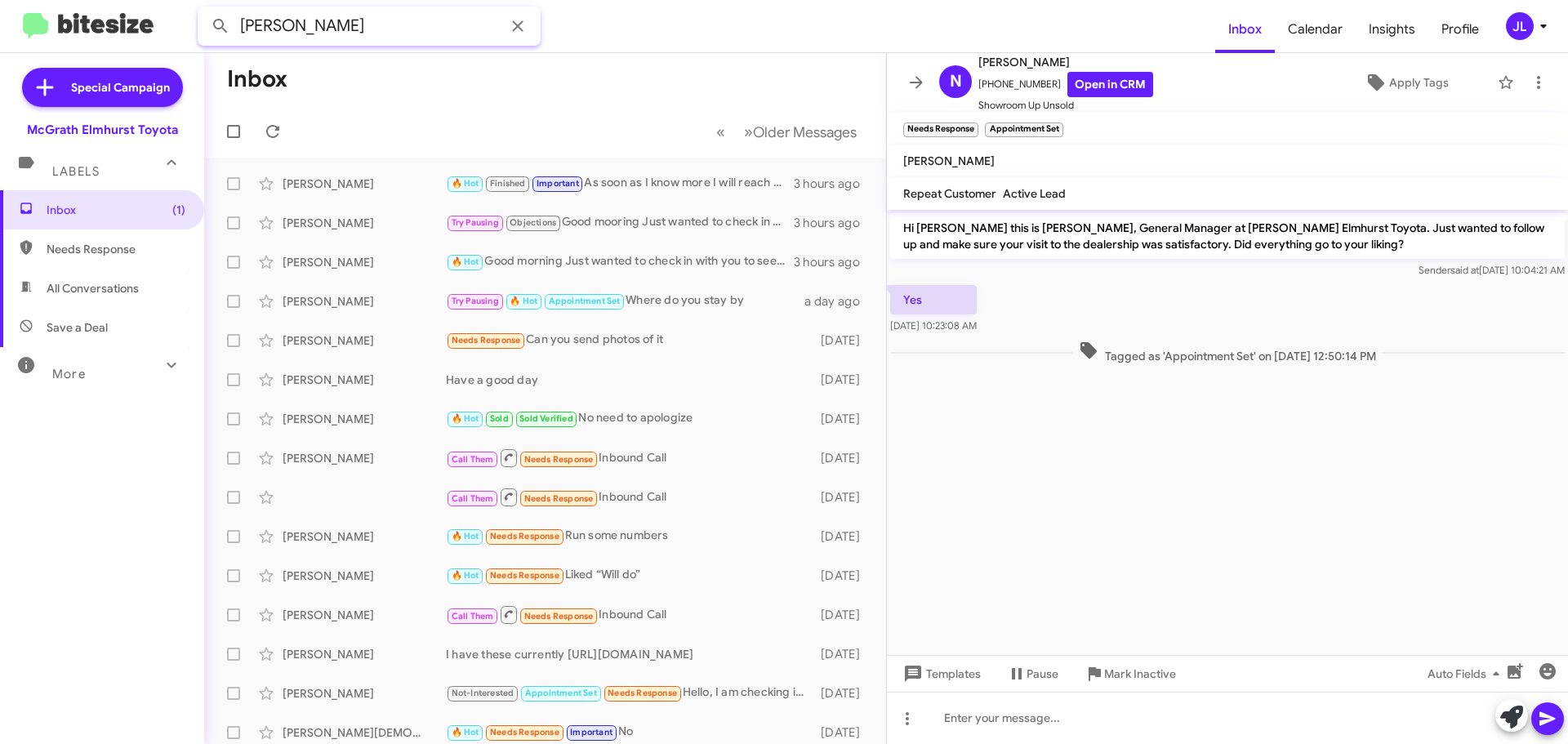
type input "[PERSON_NAME]"
click at [204, 9] on button at bounding box center [220, 26] width 33 height 33
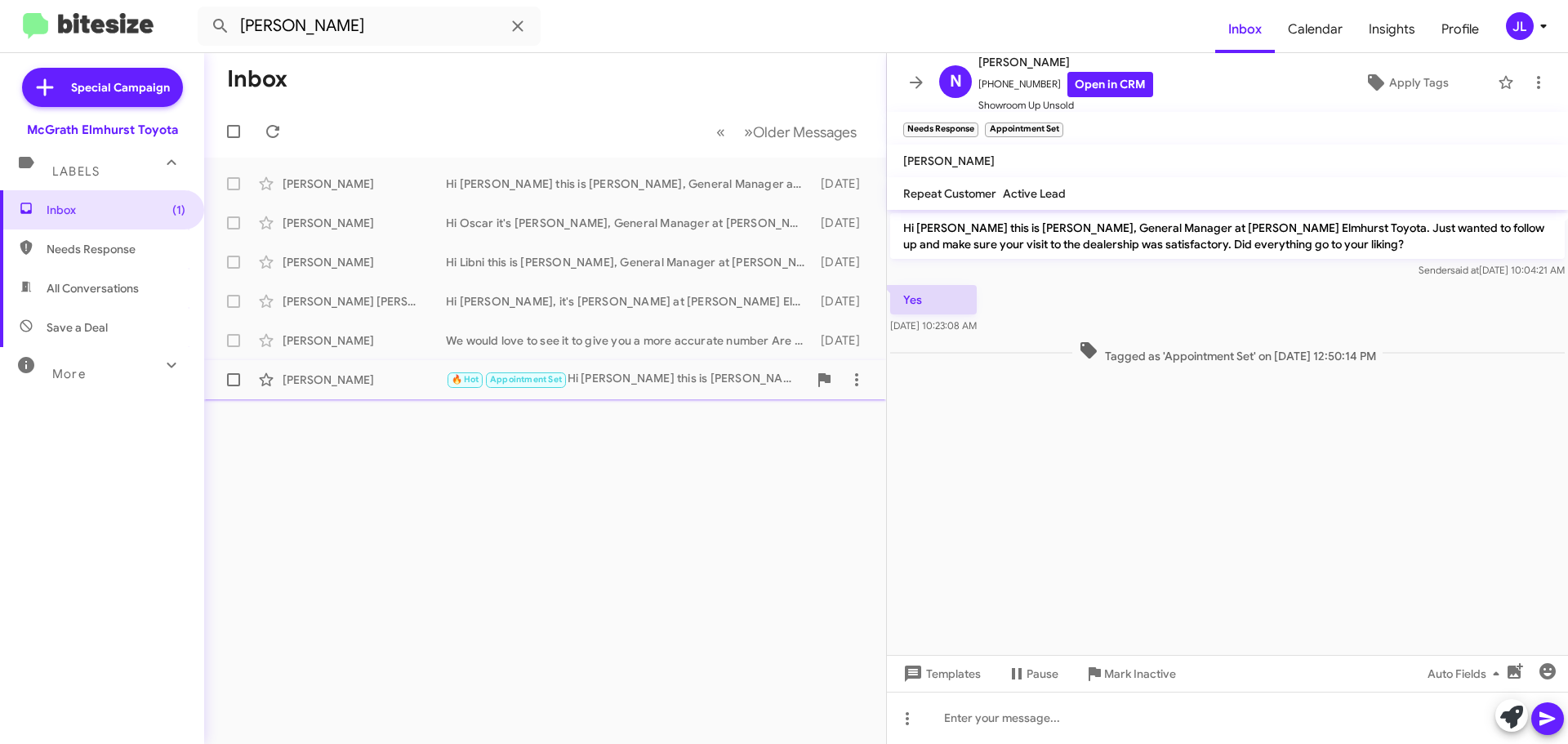
click at [652, 380] on div "🔥 Hot Appointment Set Hi Oscar this is [PERSON_NAME] at [PERSON_NAME] Elmhurst …" at bounding box center [627, 379] width 362 height 19
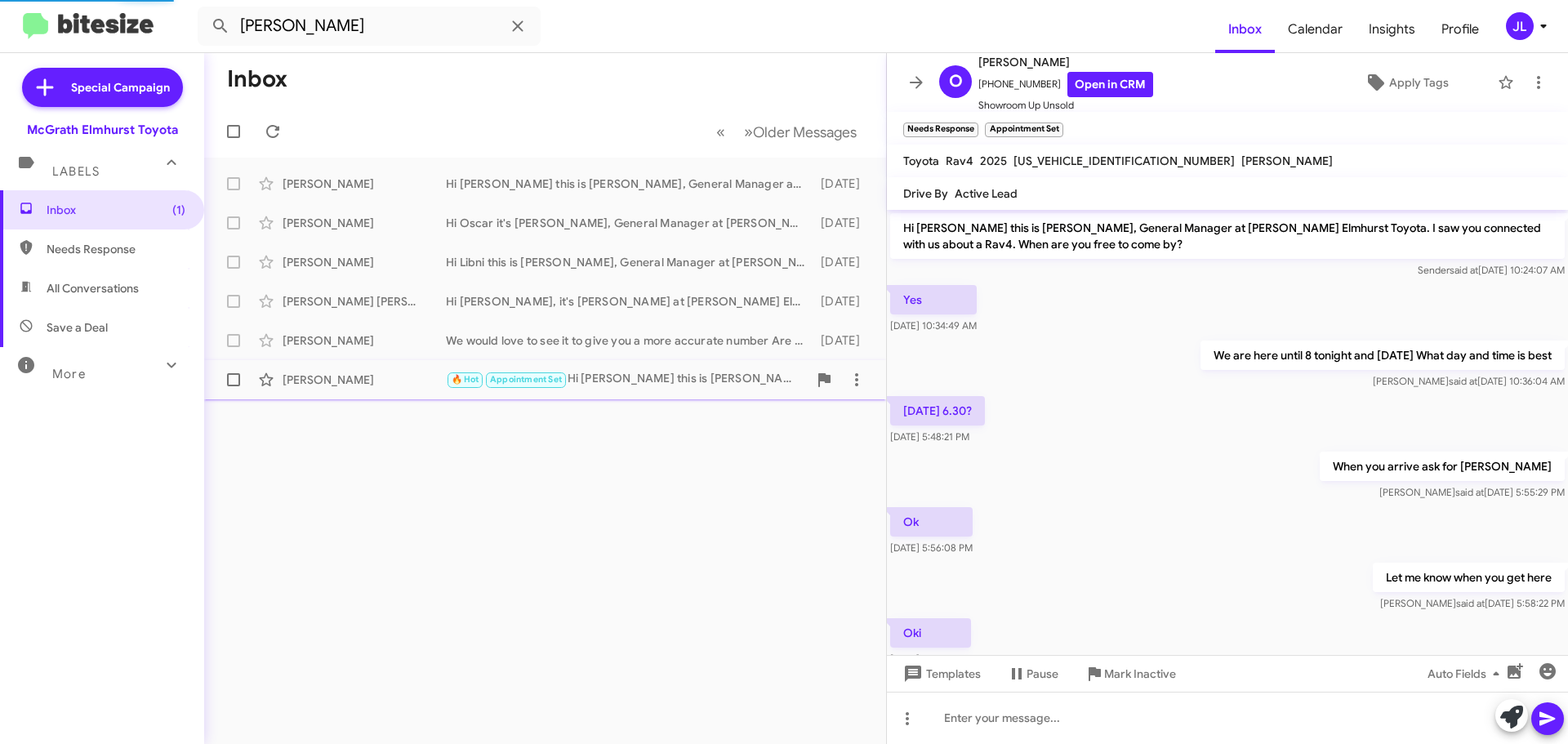
scroll to position [337, 0]
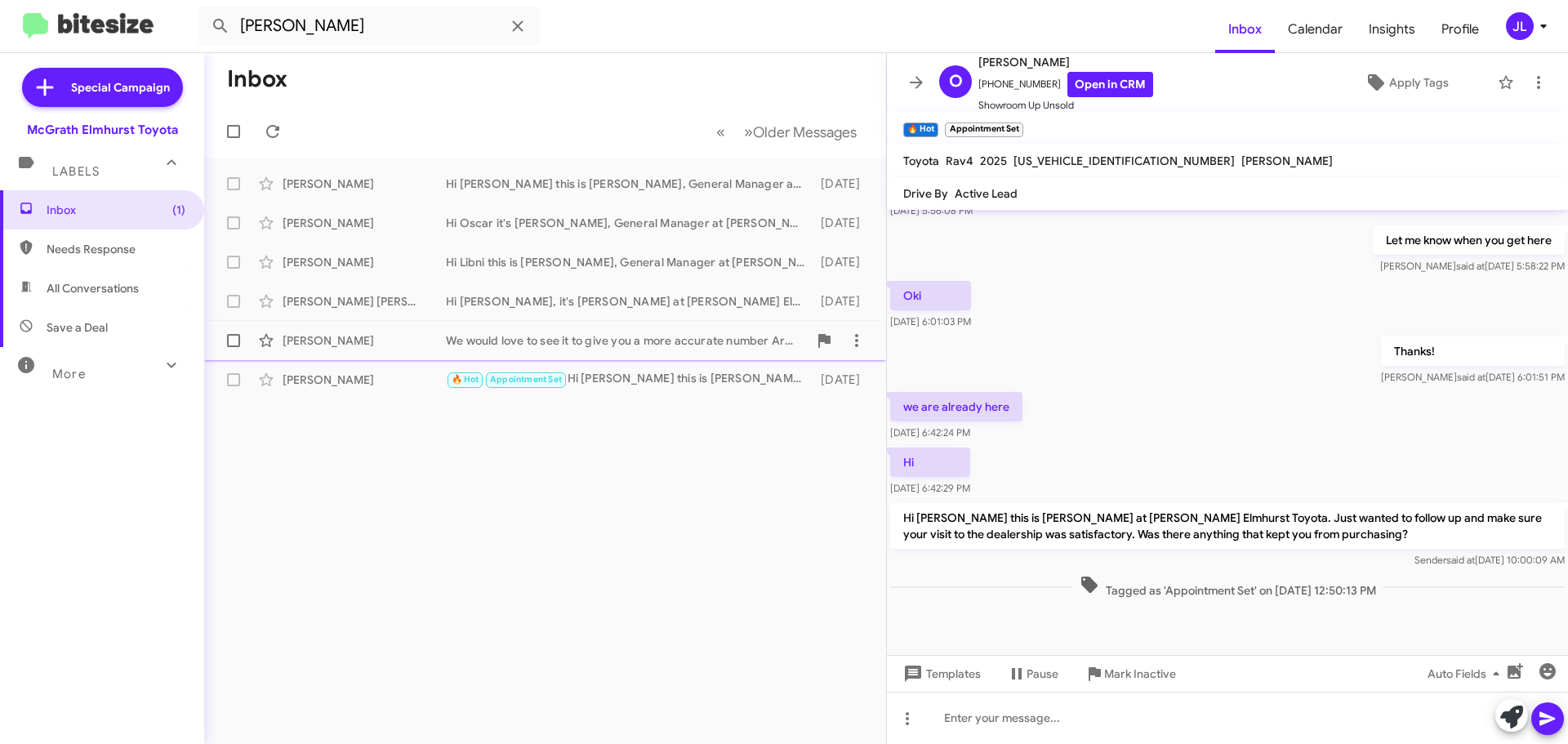
click at [645, 343] on div "We would love to see it to give you a more accurate number Are you able to brin…" at bounding box center [627, 341] width 362 height 16
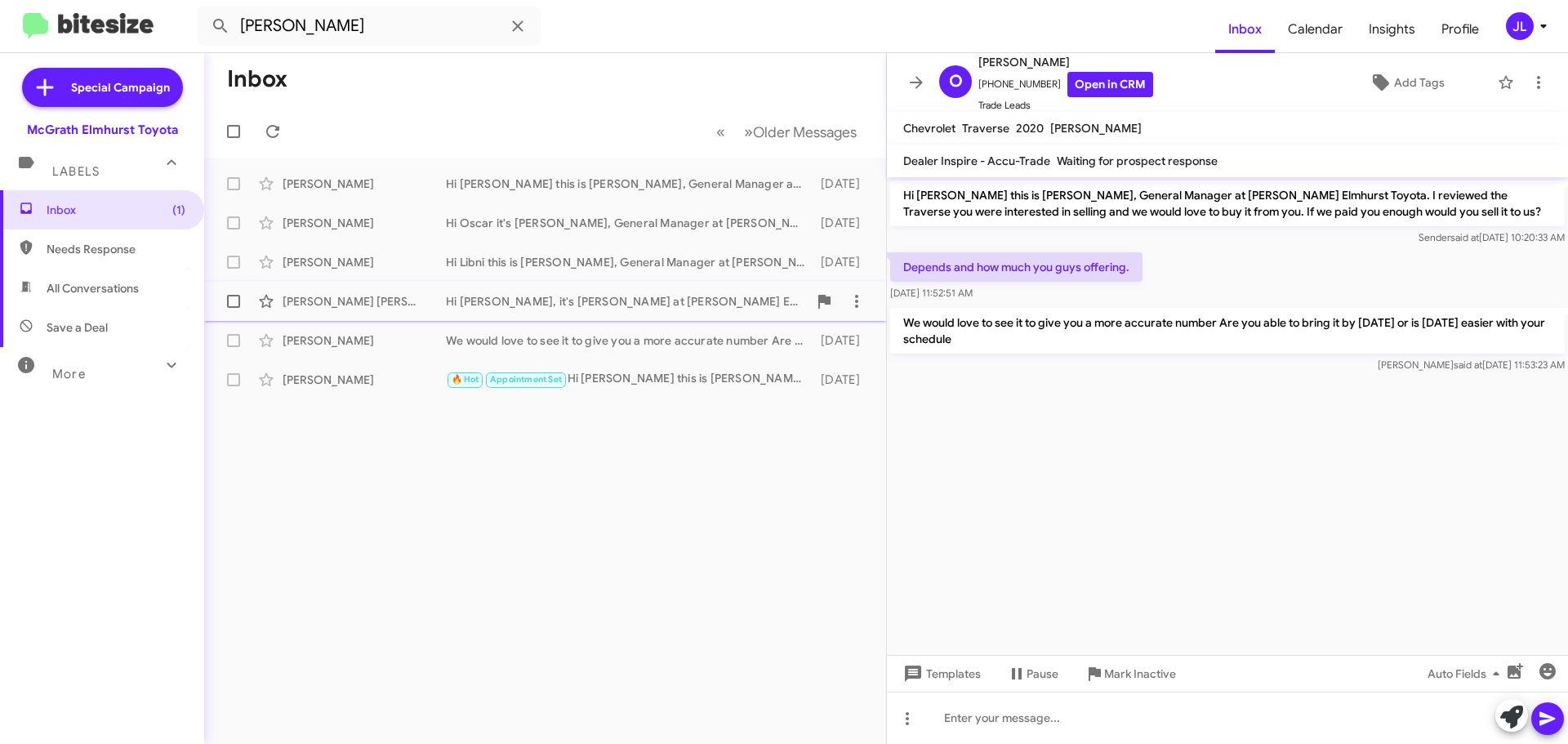
click at [646, 292] on div "[PERSON_NAME] [PERSON_NAME] Hi [PERSON_NAME], it's [PERSON_NAME] at [PERSON_NAM…" at bounding box center [545, 301] width 656 height 33
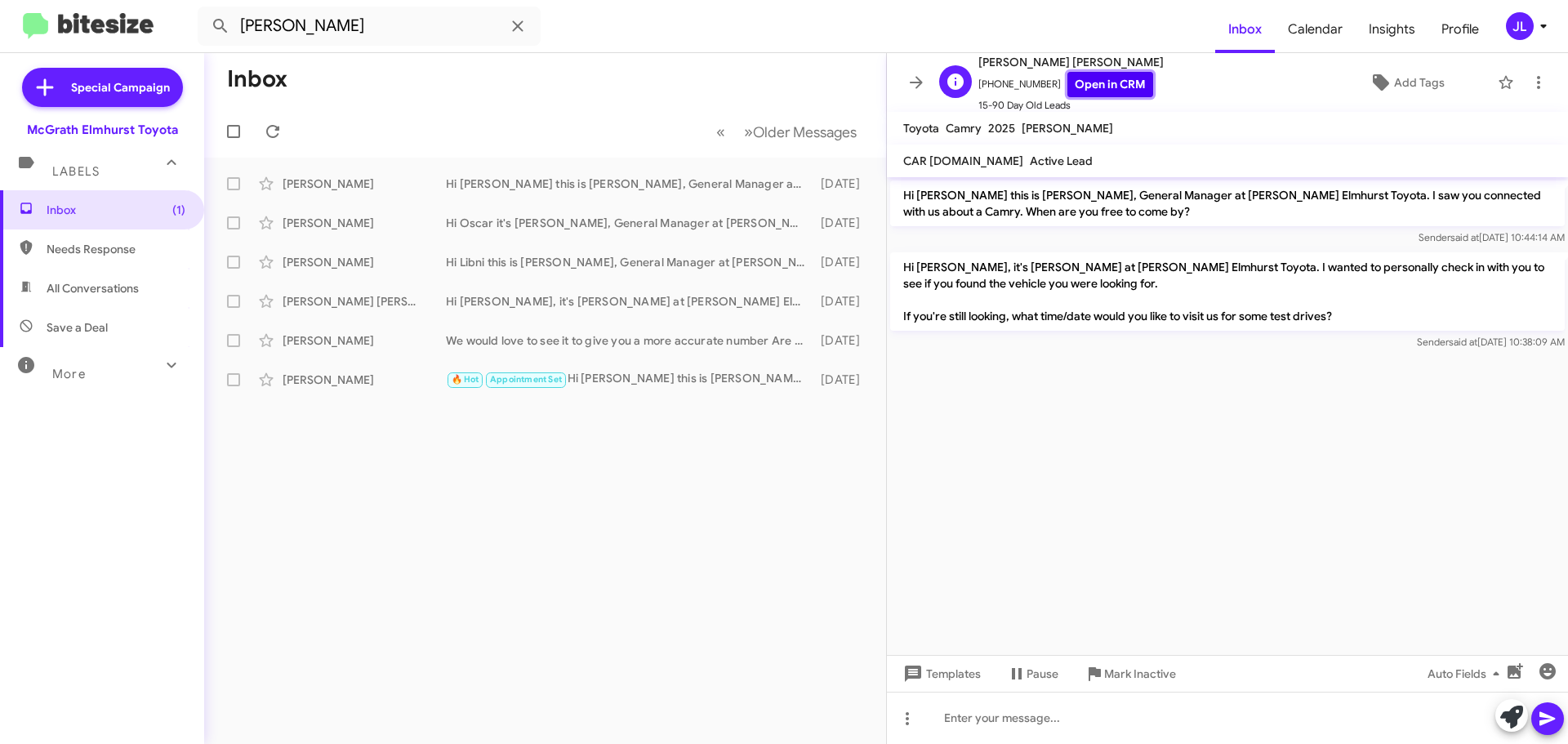
click at [1093, 78] on link "Open in CRM" at bounding box center [1110, 84] width 86 height 25
click at [515, 25] on icon at bounding box center [518, 26] width 20 height 20
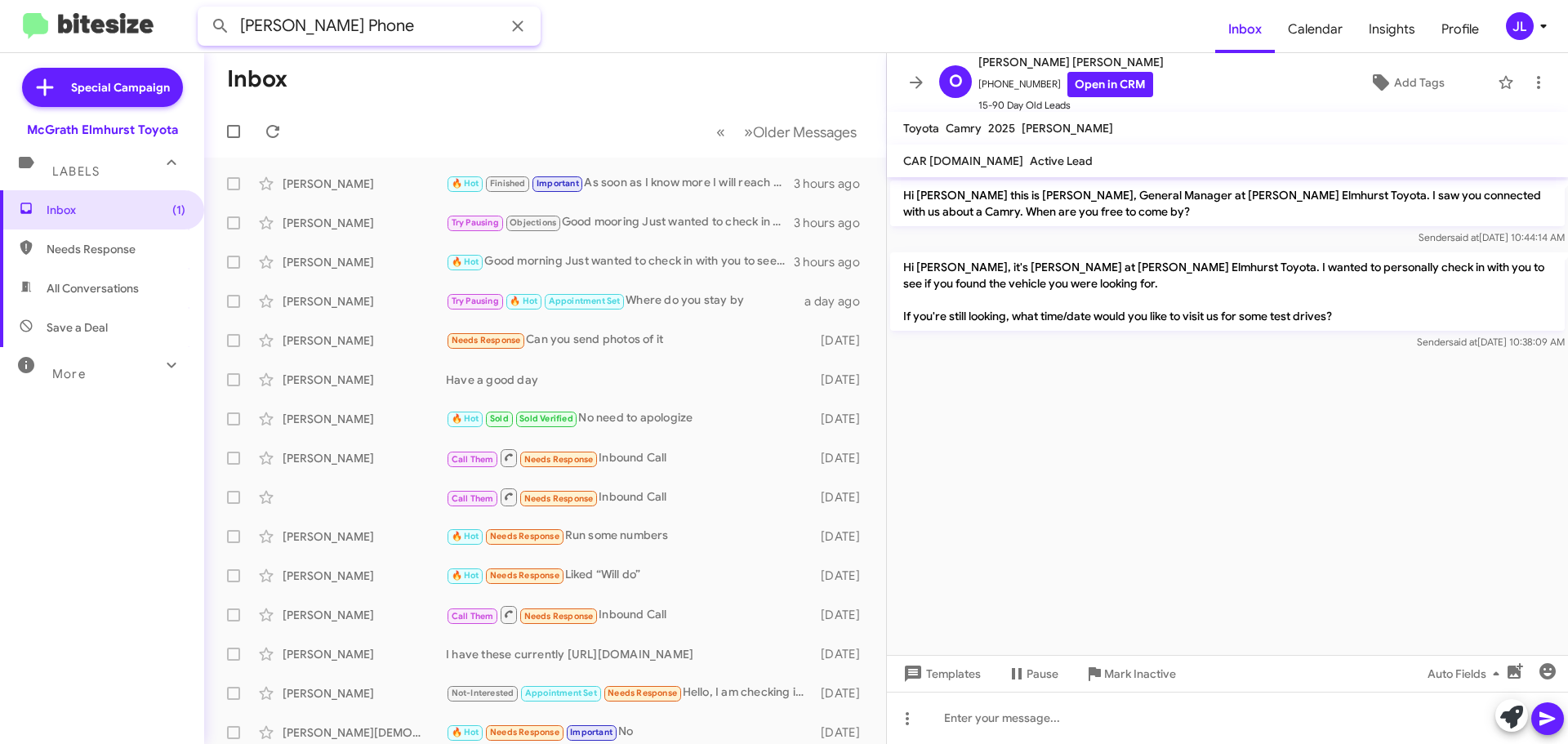
type input "[PERSON_NAME] Phone"
click at [204, 9] on button at bounding box center [220, 26] width 33 height 33
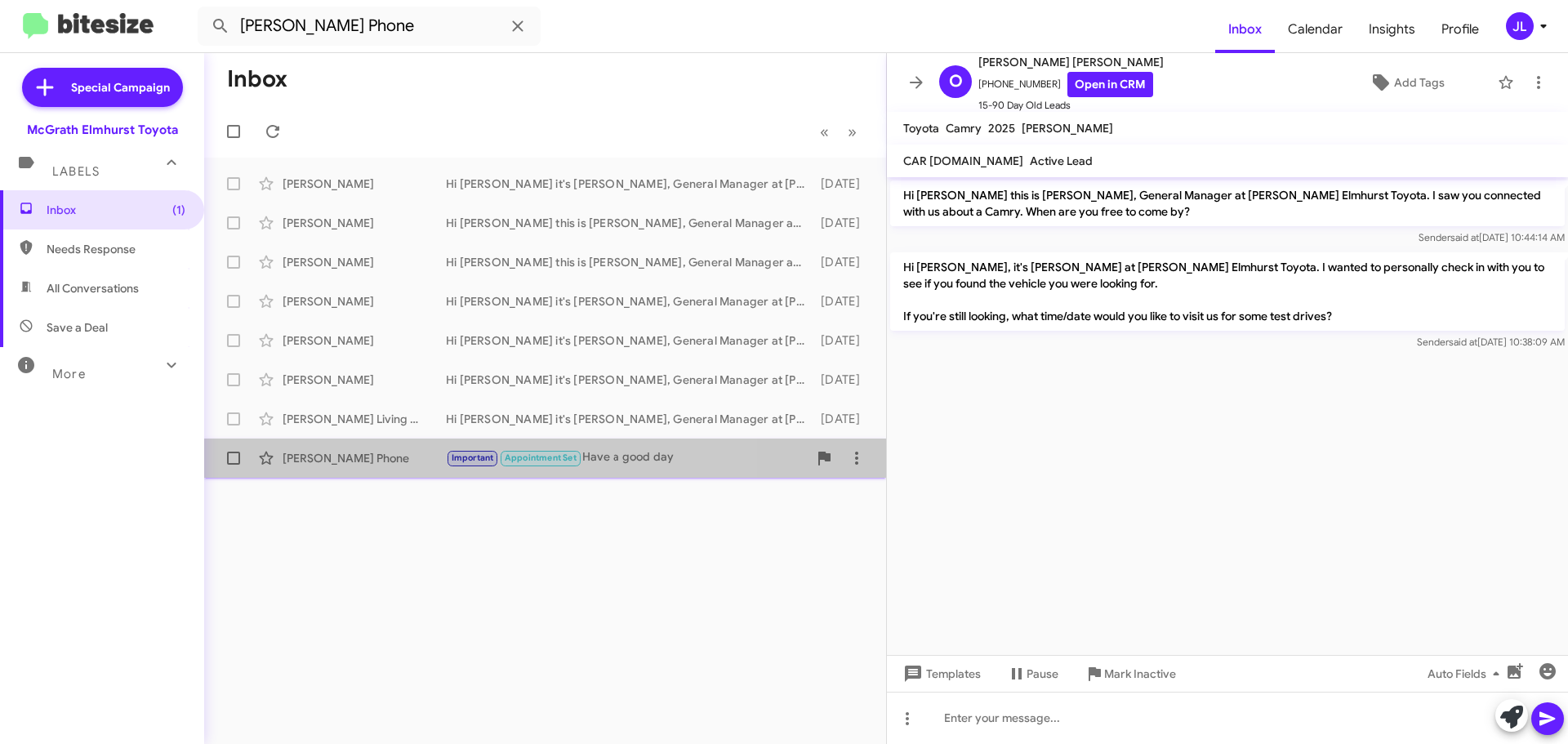
click at [407, 463] on div "[PERSON_NAME] Phone" at bounding box center [364, 458] width 163 height 16
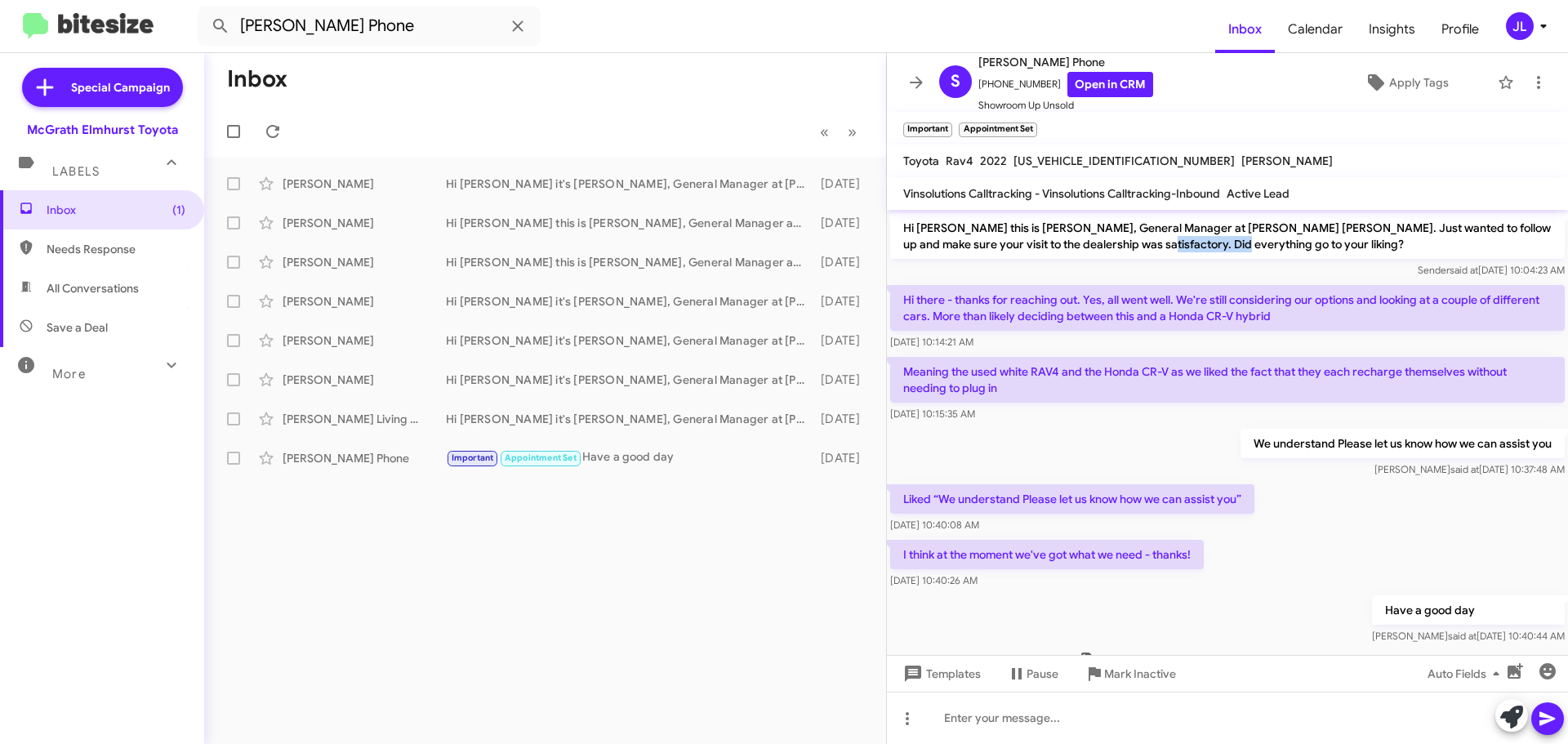
drag, startPoint x: 1136, startPoint y: 244, endPoint x: 1221, endPoint y: 245, distance: 85.0
click at [1221, 245] on p "Hi [PERSON_NAME] this is [PERSON_NAME], General Manager at [PERSON_NAME] [PERSO…" at bounding box center [1227, 236] width 675 height 46
click at [1242, 246] on p "Hi [PERSON_NAME] this is [PERSON_NAME], General Manager at [PERSON_NAME] [PERSO…" at bounding box center [1227, 236] width 675 height 46
click at [517, 28] on icon at bounding box center [518, 26] width 20 height 20
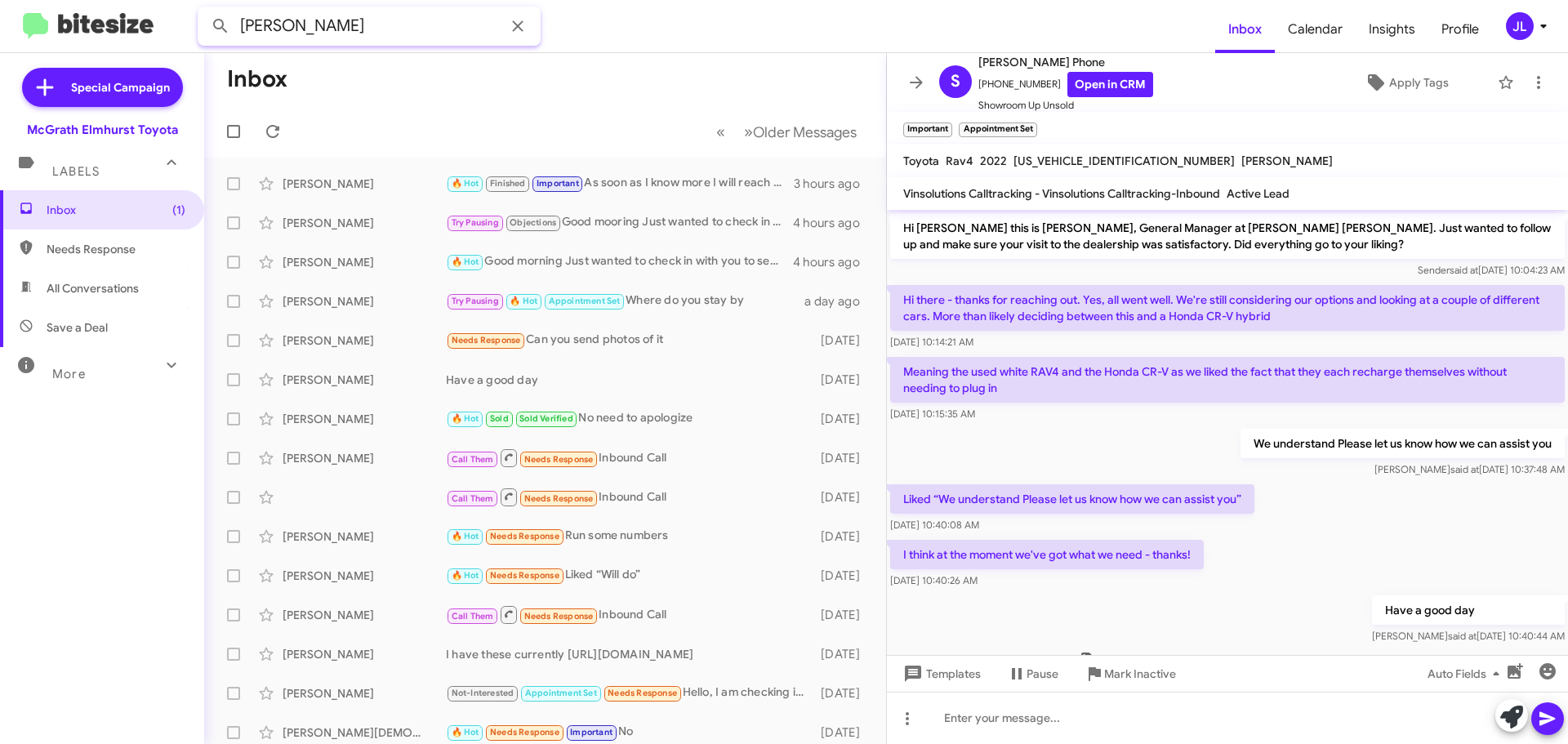
type input "[PERSON_NAME]"
click at [204, 9] on button at bounding box center [220, 26] width 33 height 33
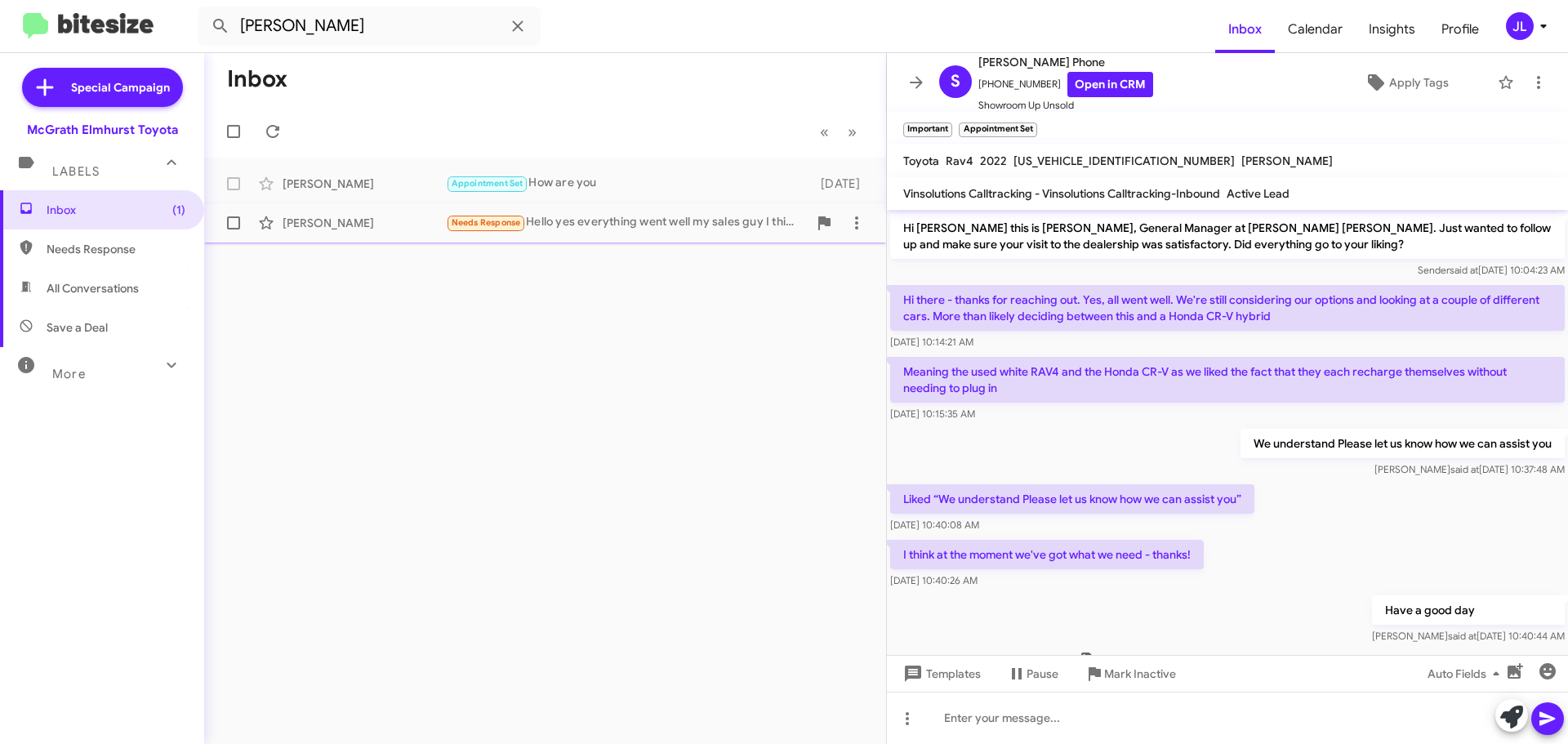
click at [610, 228] on div "Needs Response Hello yes everything went well my sales guy I think was [PERSON_…" at bounding box center [627, 223] width 362 height 19
